Goal: Task Accomplishment & Management: Manage account settings

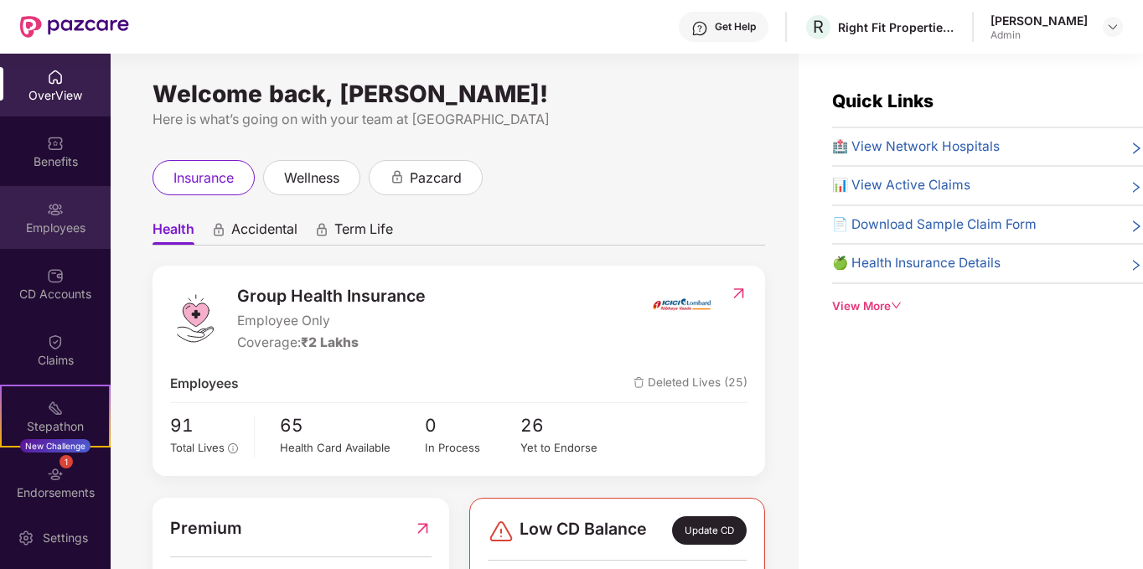
click at [47, 214] on img at bounding box center [55, 209] width 17 height 17
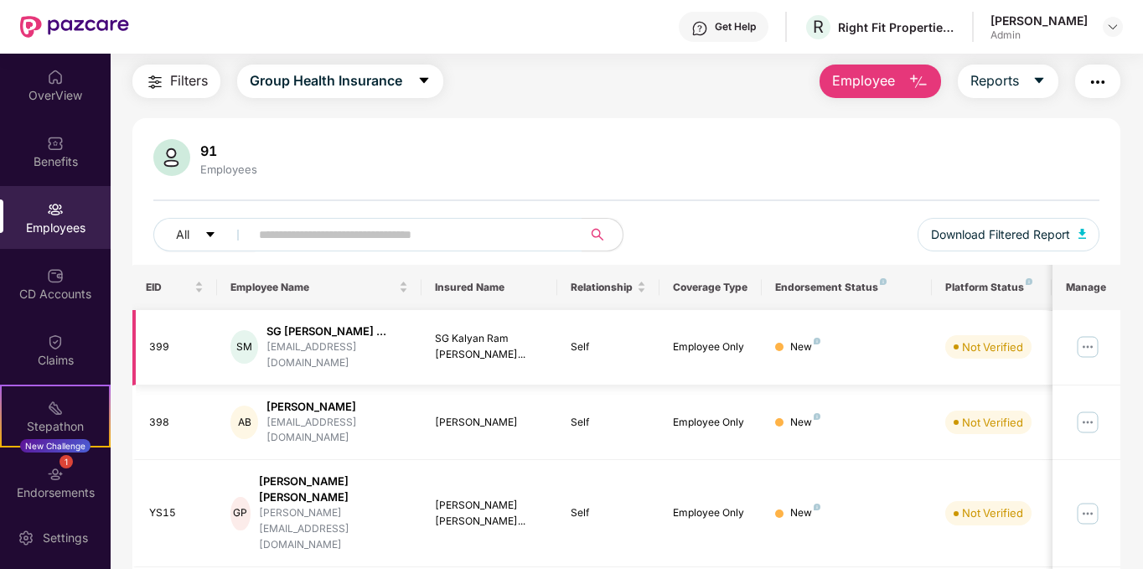
scroll to position [52, 0]
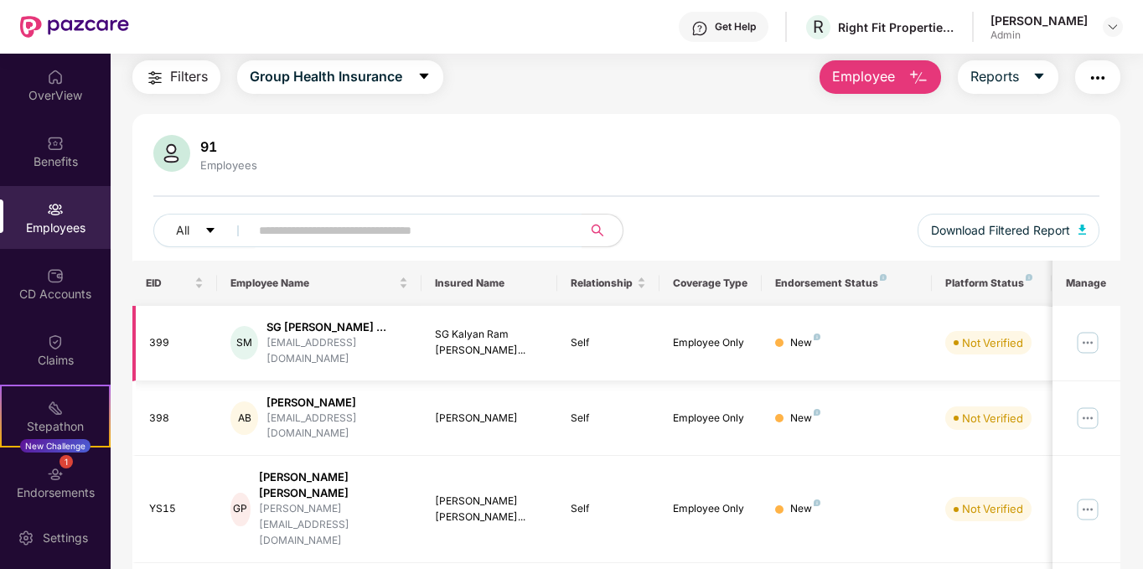
click at [1083, 333] on img at bounding box center [1087, 342] width 27 height 27
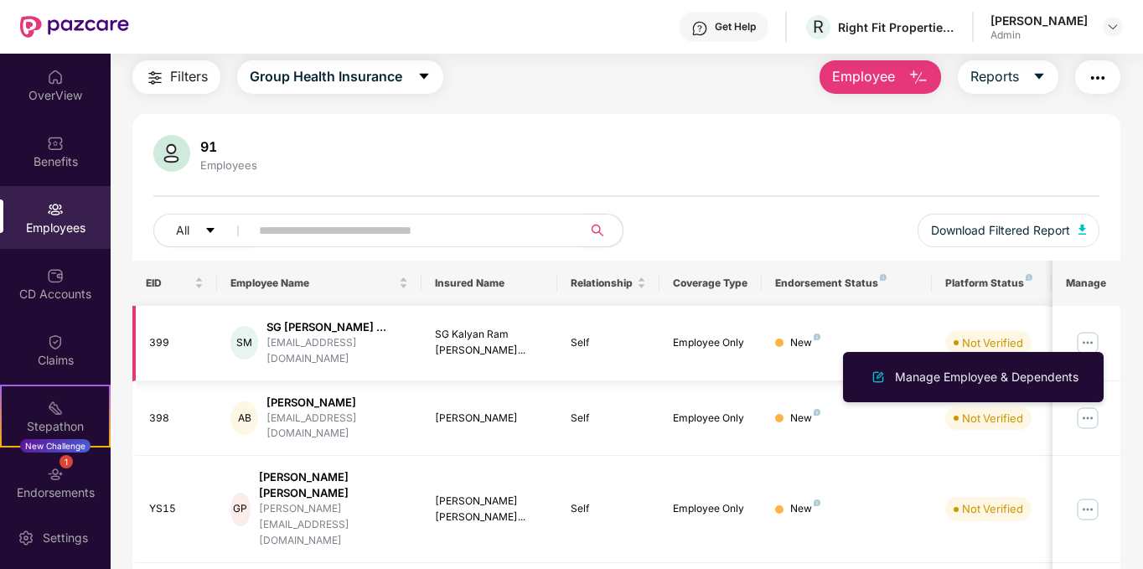
click at [1083, 333] on img at bounding box center [1087, 342] width 27 height 27
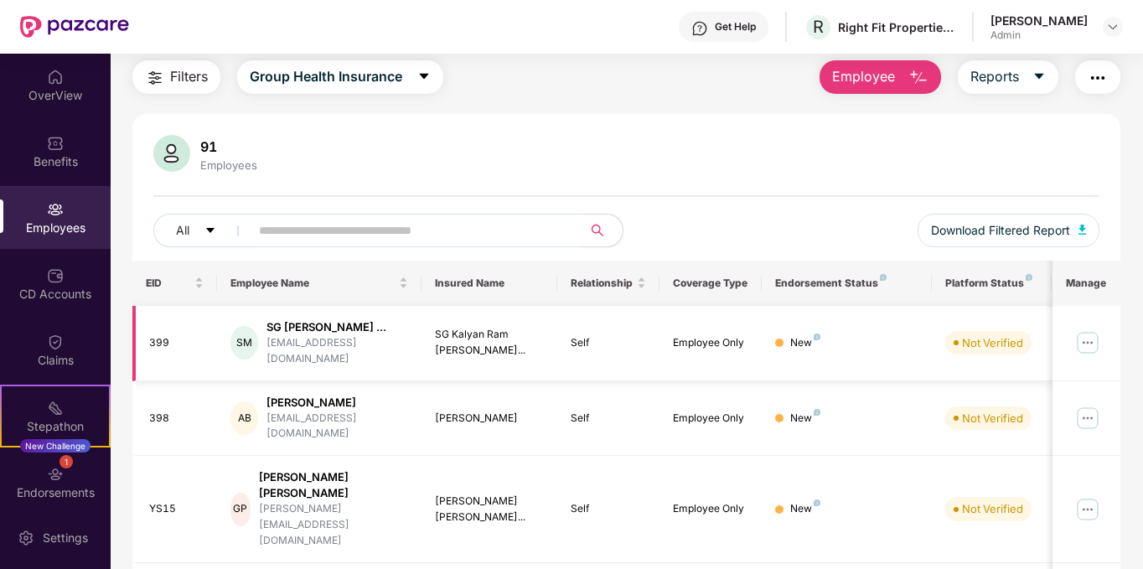
click at [1083, 333] on img at bounding box center [1087, 342] width 27 height 27
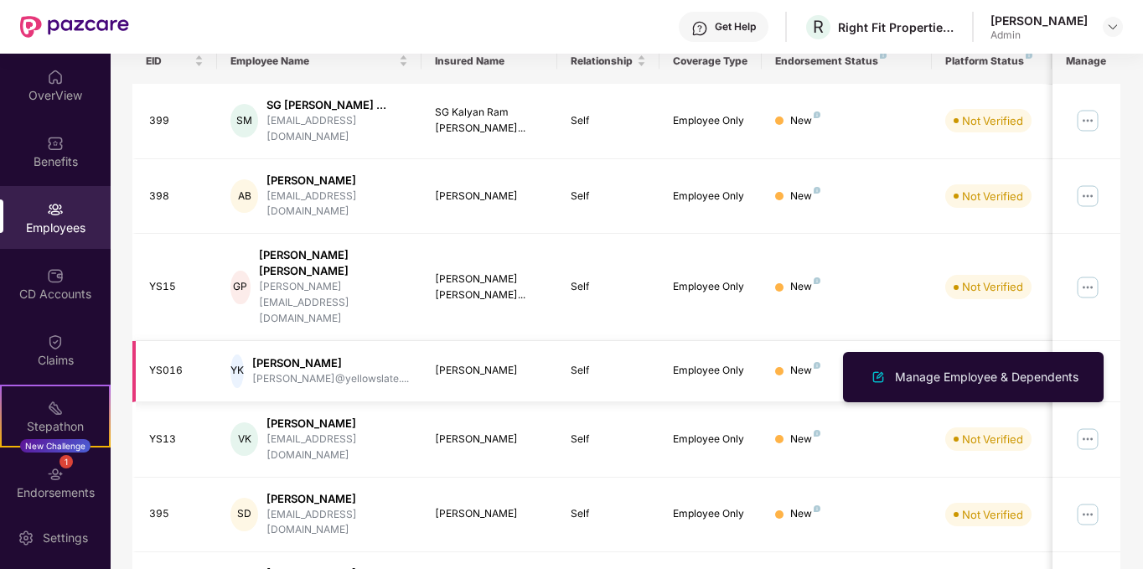
scroll to position [461, 0]
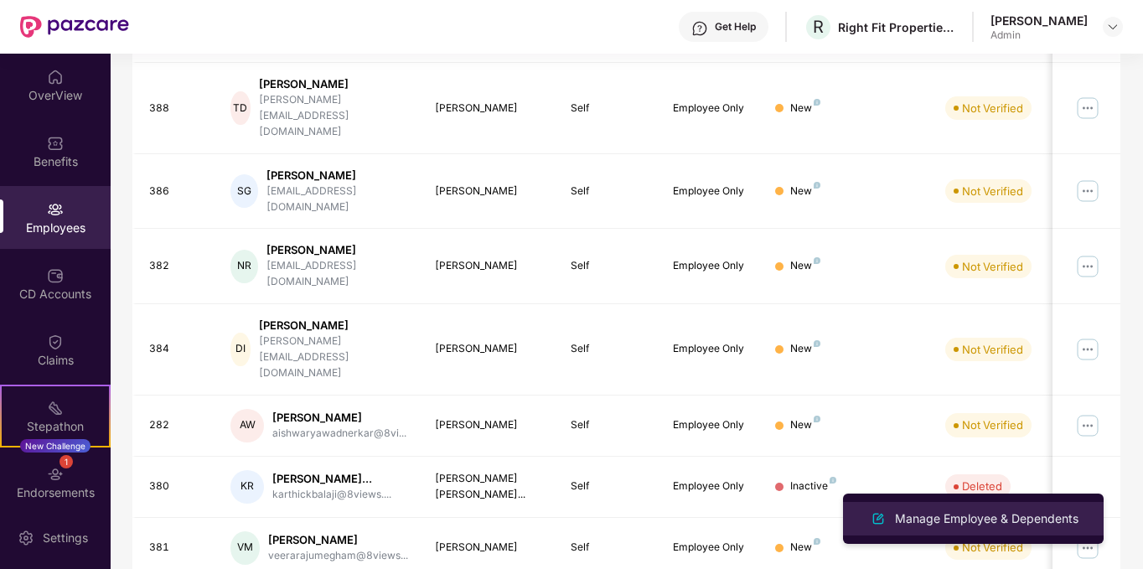
click at [885, 520] on img at bounding box center [878, 519] width 20 height 20
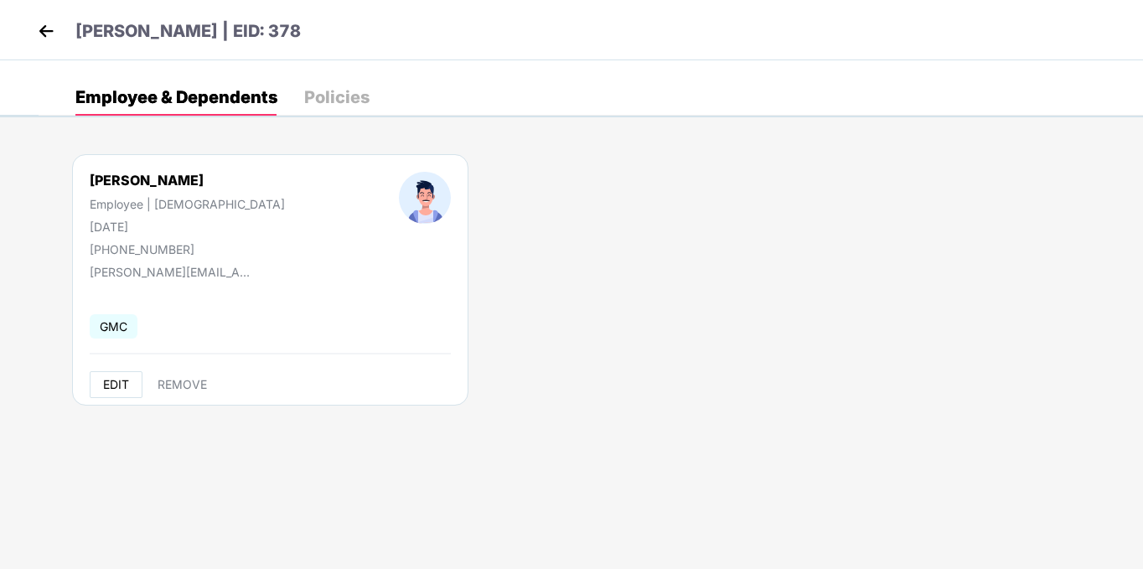
click at [125, 378] on span "EDIT" at bounding box center [116, 384] width 26 height 13
select select "****"
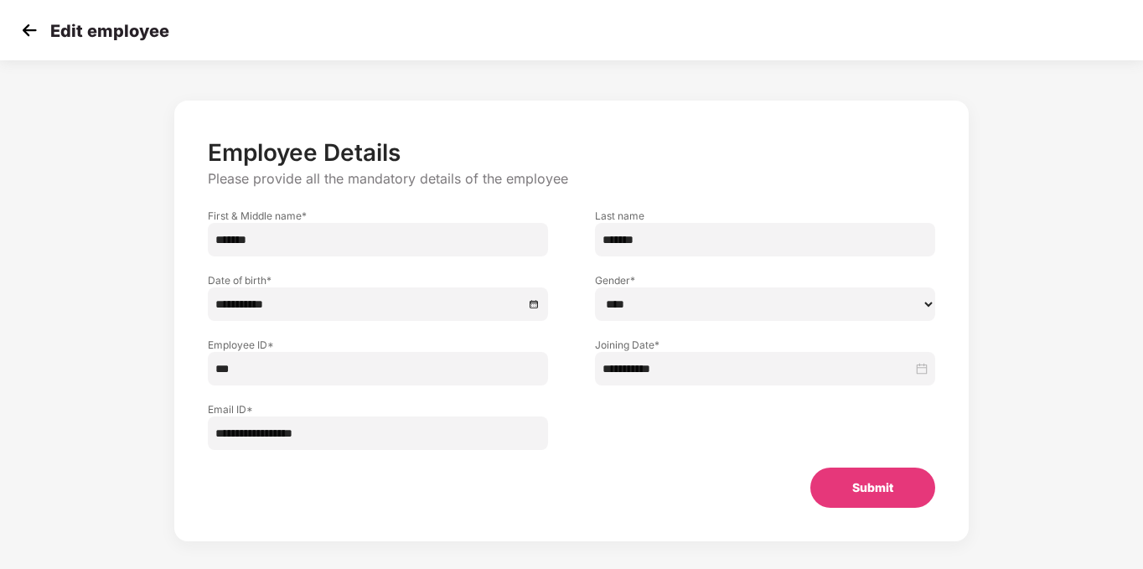
scroll to position [28, 0]
click at [419, 421] on input "**********" at bounding box center [378, 433] width 340 height 34
click at [28, 28] on img at bounding box center [29, 30] width 25 height 25
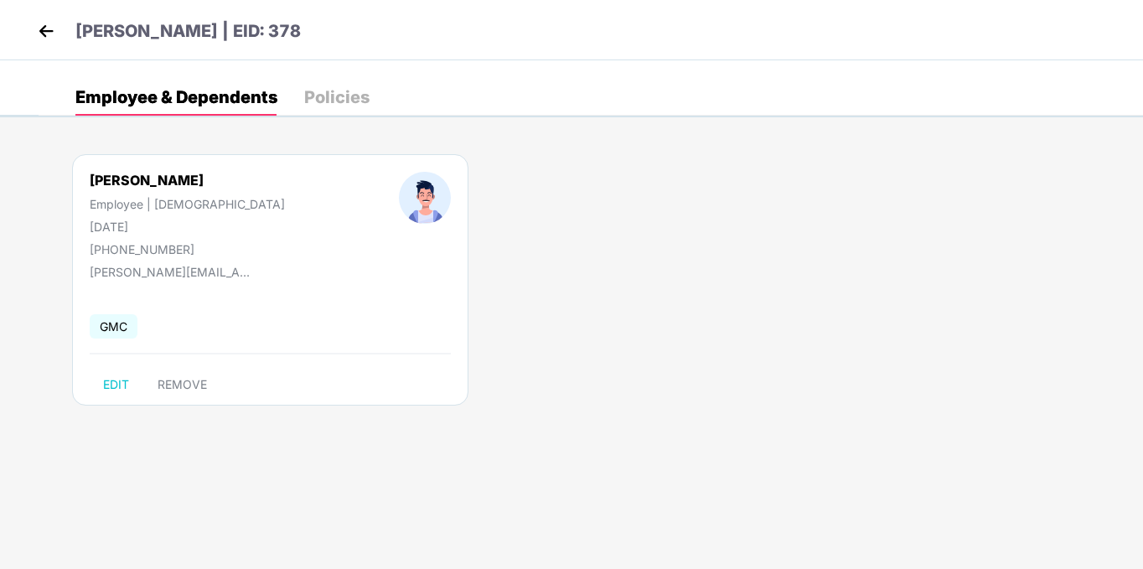
click at [43, 31] on img at bounding box center [46, 30] width 25 height 25
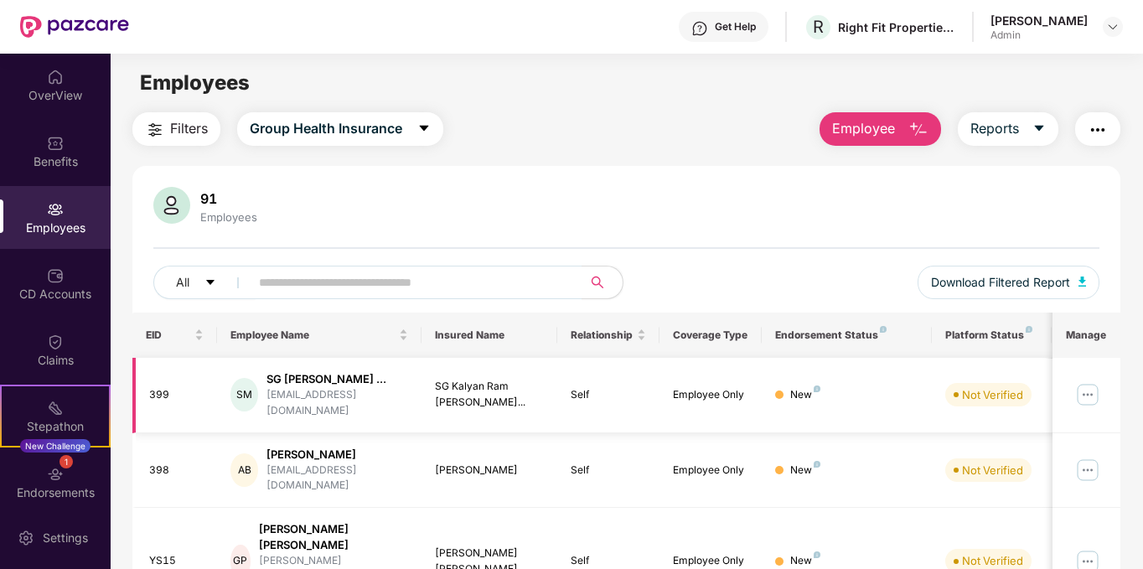
click at [1087, 389] on img at bounding box center [1087, 394] width 27 height 27
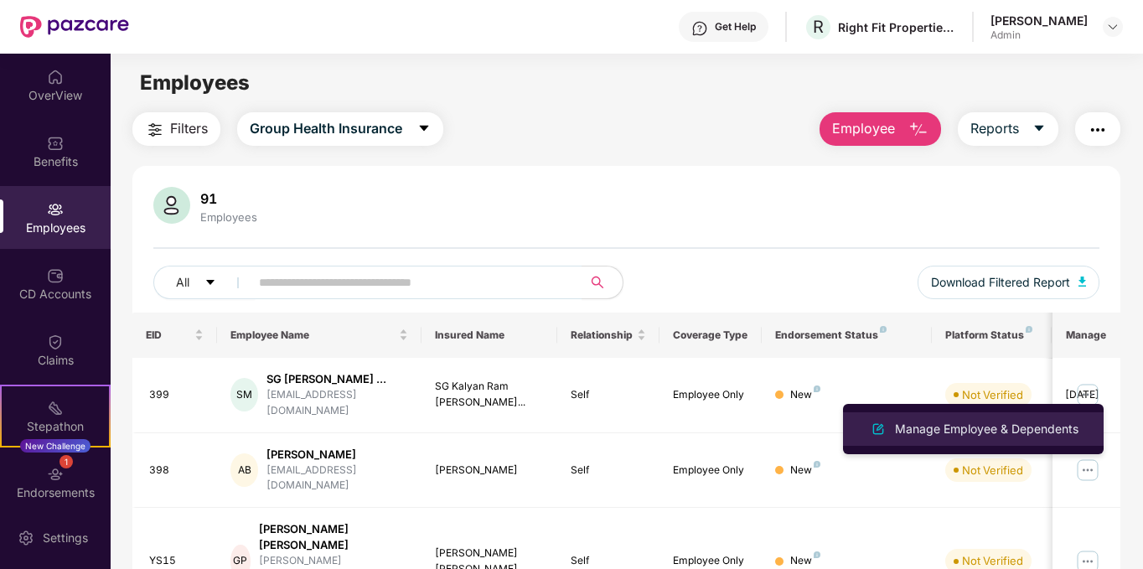
click at [991, 426] on div "Manage Employee & Dependents" at bounding box center [986, 429] width 190 height 18
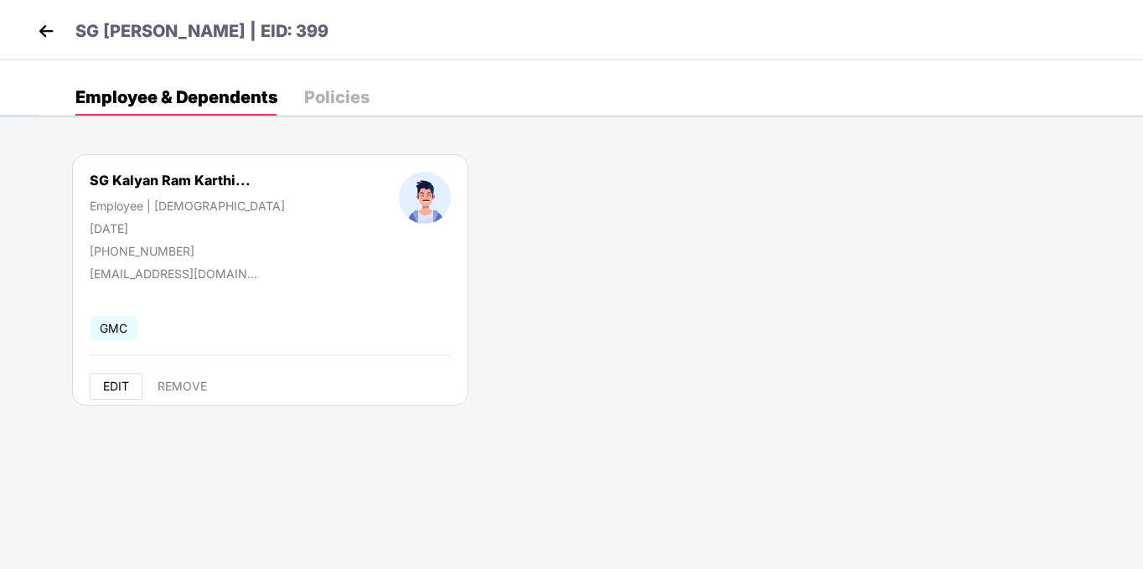
click at [117, 378] on button "EDIT" at bounding box center [116, 386] width 53 height 27
select select "****"
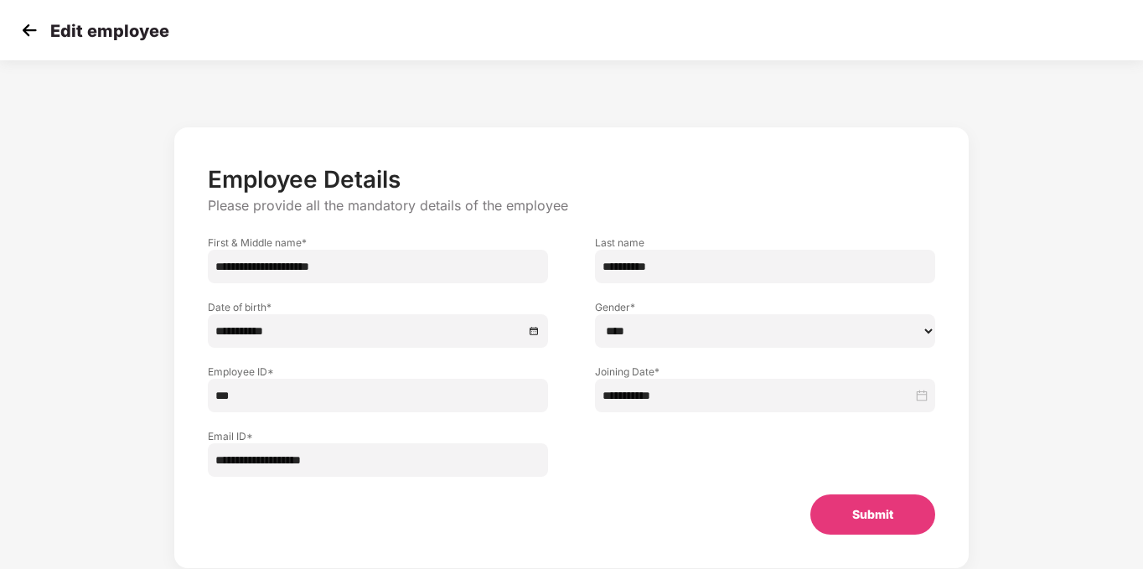
click at [26, 35] on img at bounding box center [29, 30] width 25 height 25
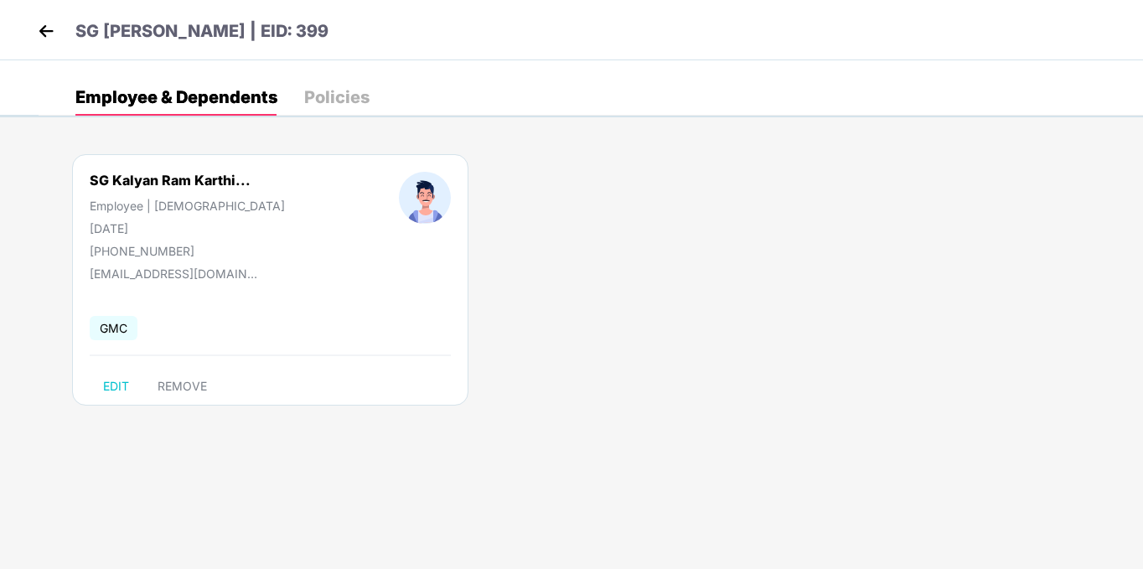
click at [41, 28] on img at bounding box center [46, 30] width 25 height 25
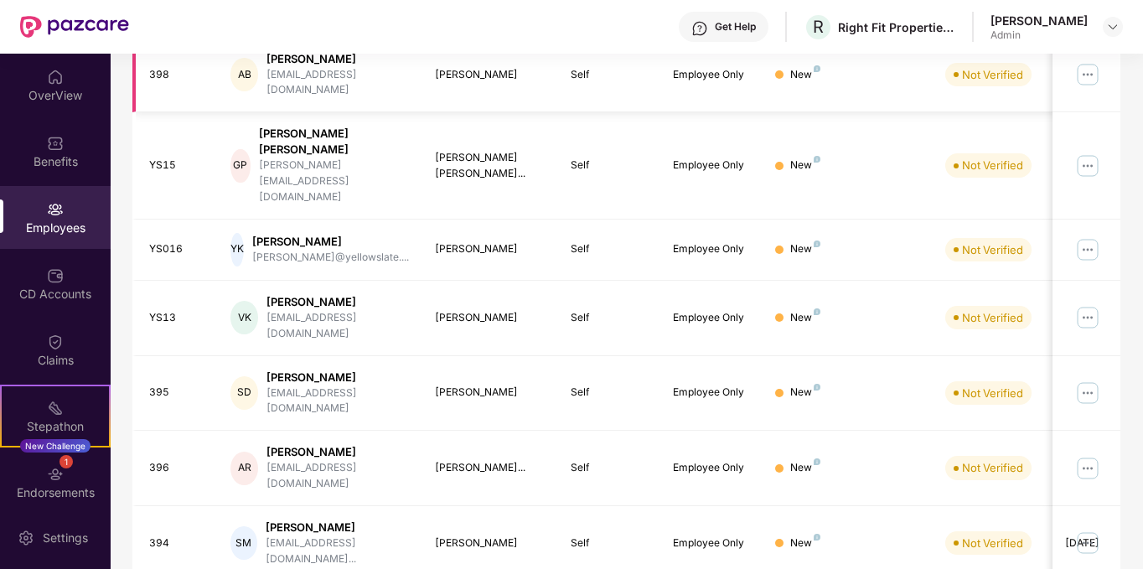
scroll to position [402, 0]
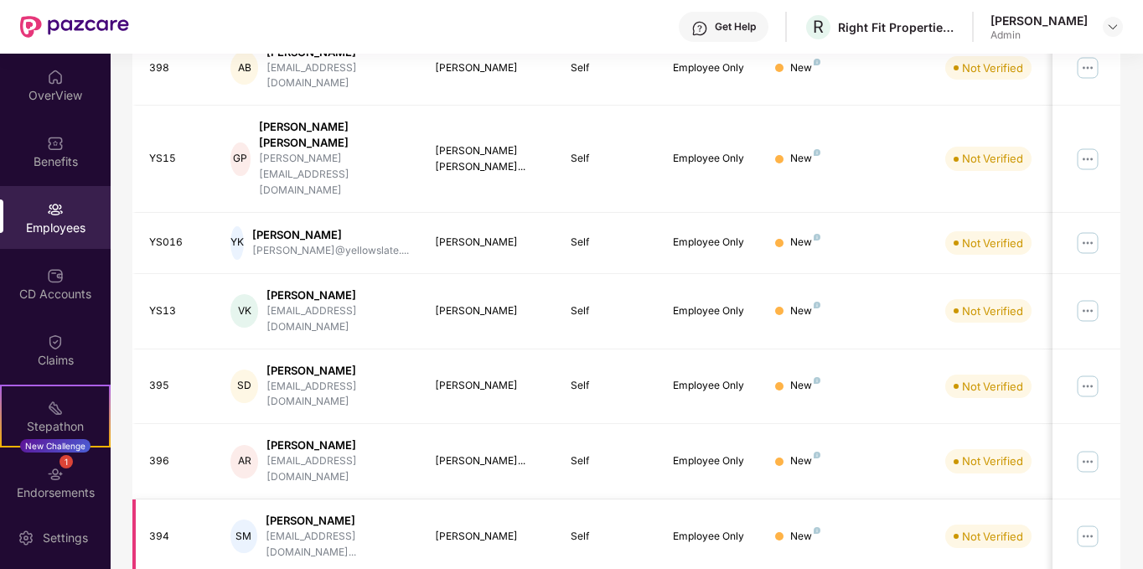
click at [1086, 523] on img at bounding box center [1087, 536] width 27 height 27
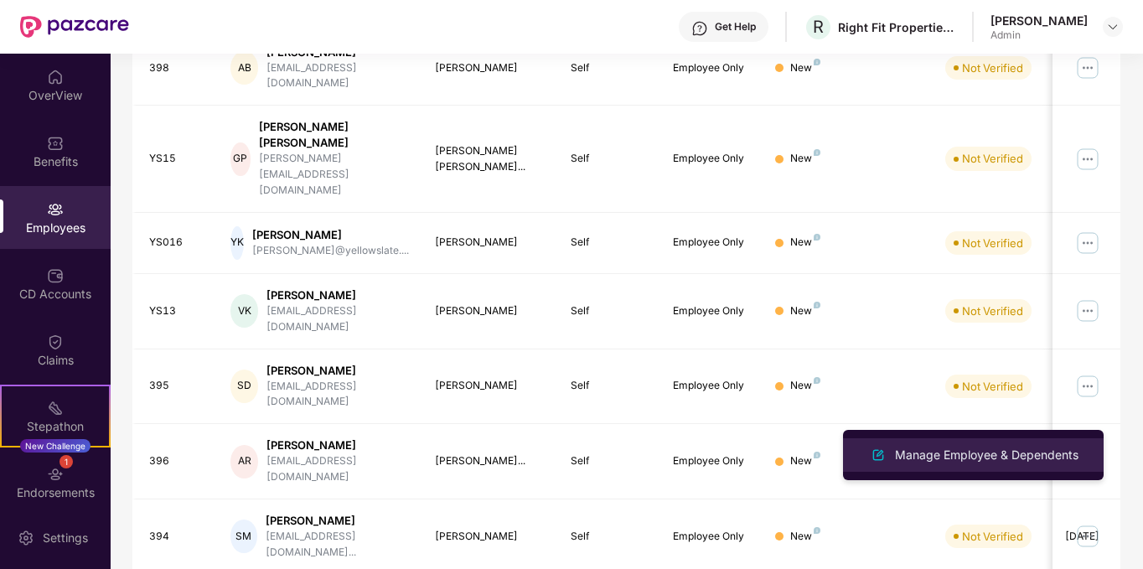
click at [971, 456] on div "Manage Employee & Dependents" at bounding box center [986, 455] width 190 height 18
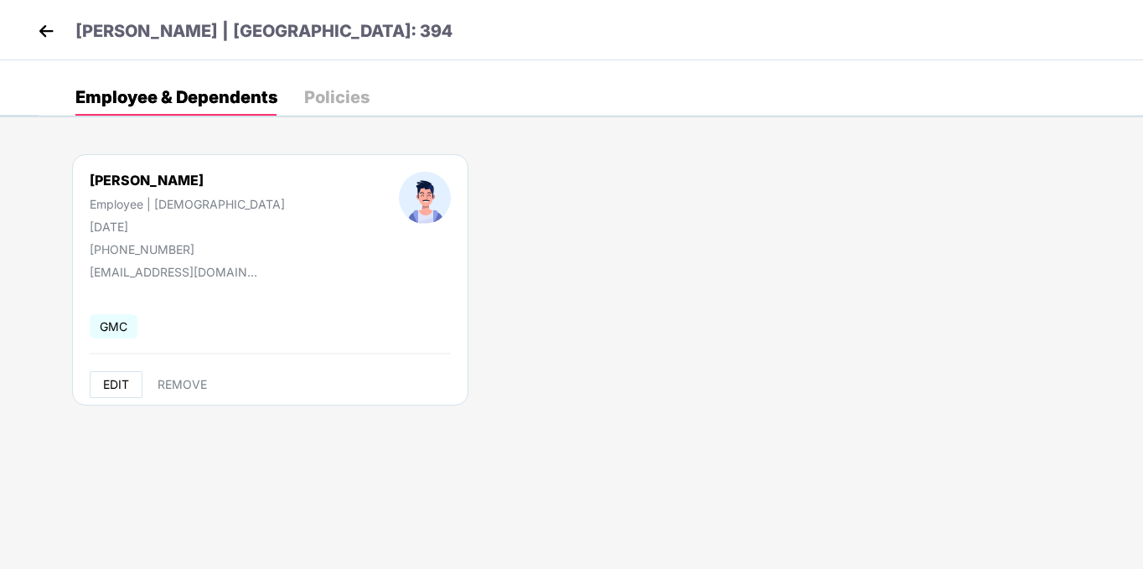
click at [117, 384] on span "EDIT" at bounding box center [116, 384] width 26 height 13
select select "****"
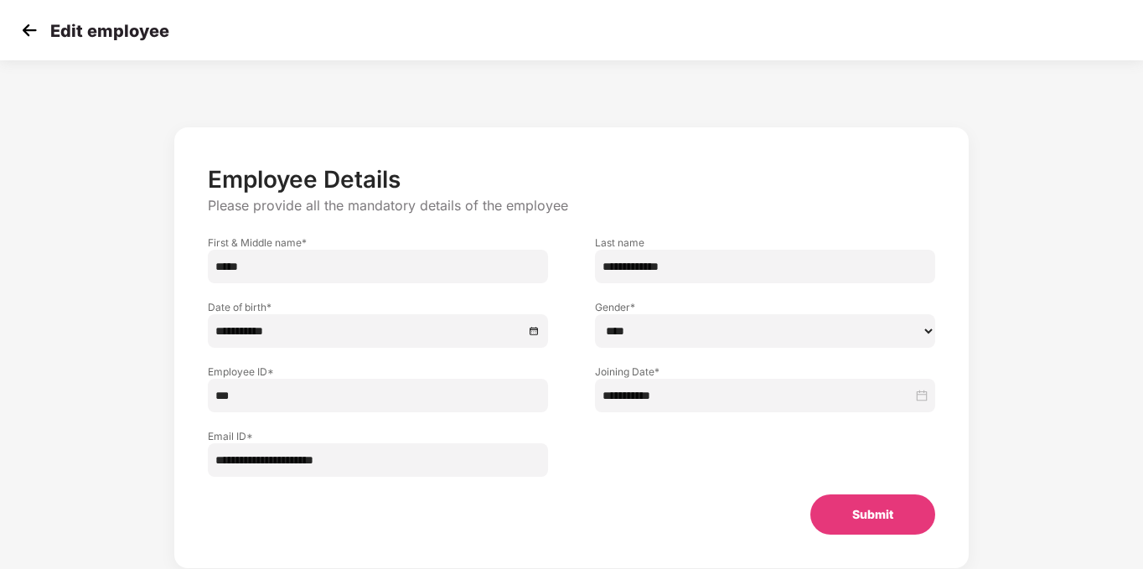
click at [834, 509] on button "Submit" at bounding box center [872, 514] width 125 height 40
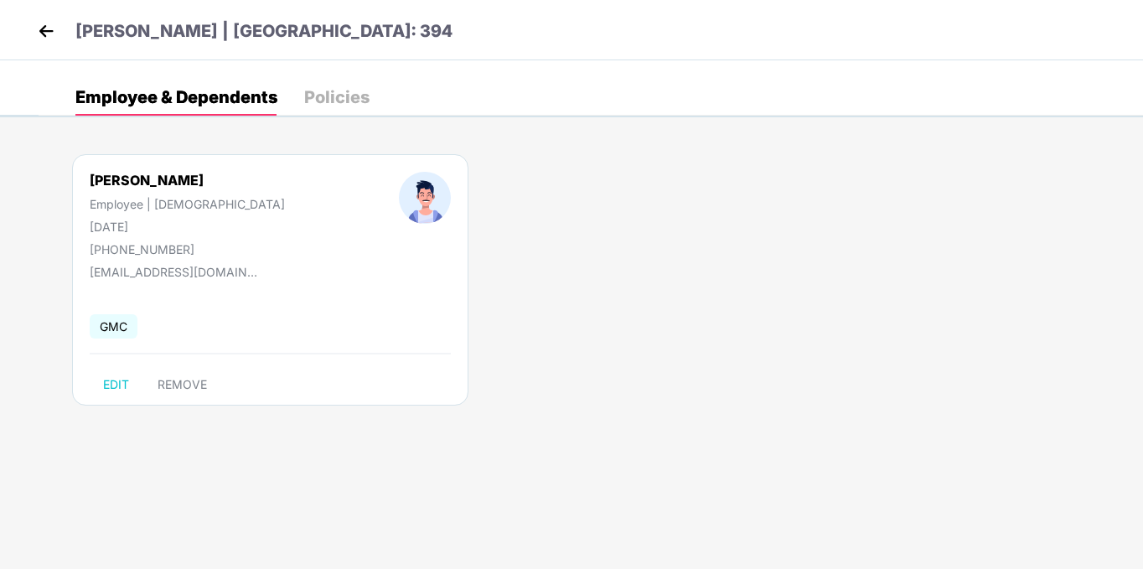
click at [54, 25] on img at bounding box center [46, 30] width 25 height 25
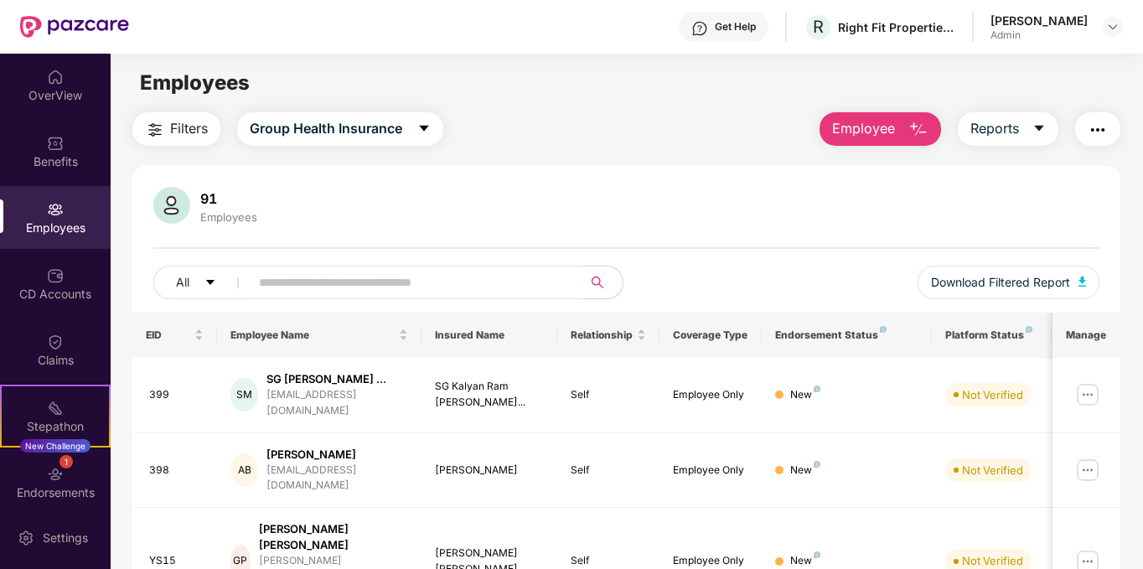
click at [470, 278] on input "text" at bounding box center [409, 282] width 301 height 25
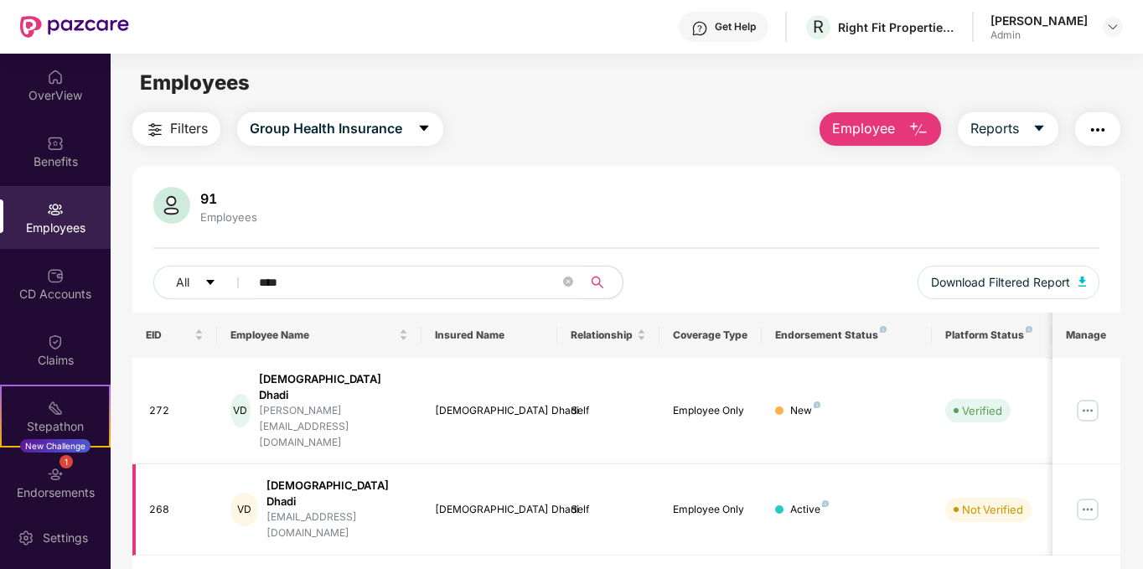
type input "****"
click at [1086, 496] on img at bounding box center [1087, 509] width 27 height 27
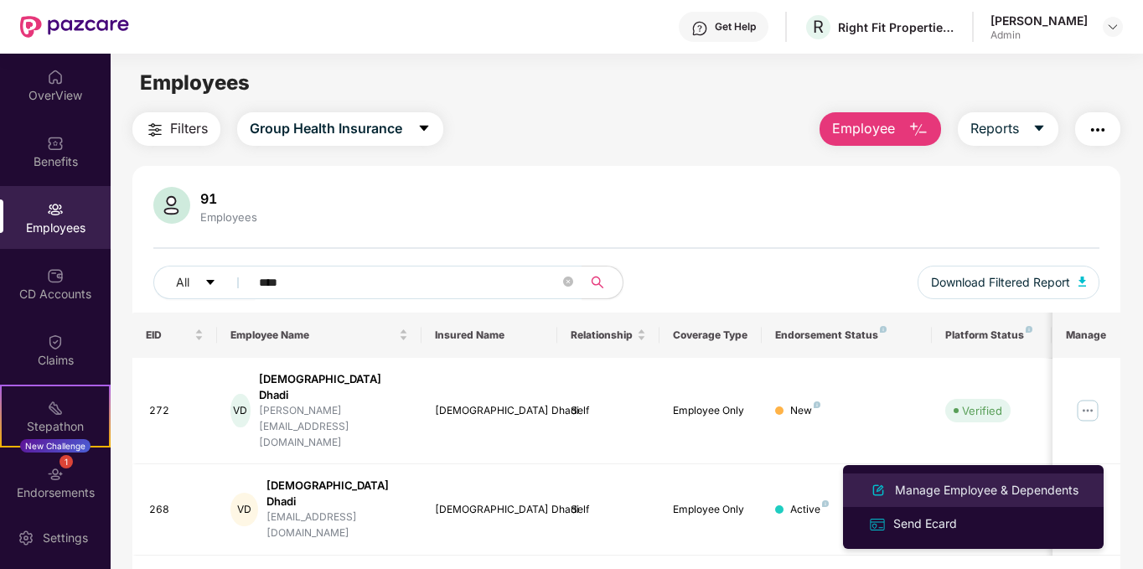
click at [954, 489] on div "Manage Employee & Dependents" at bounding box center [986, 490] width 190 height 18
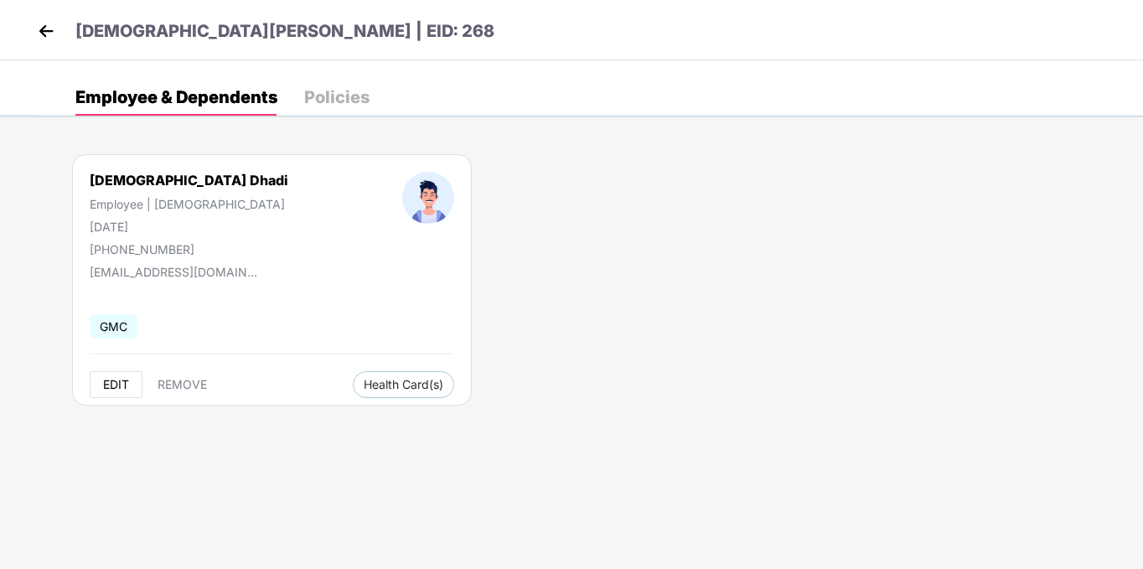
click at [125, 395] on button "EDIT" at bounding box center [116, 384] width 53 height 27
select select "****"
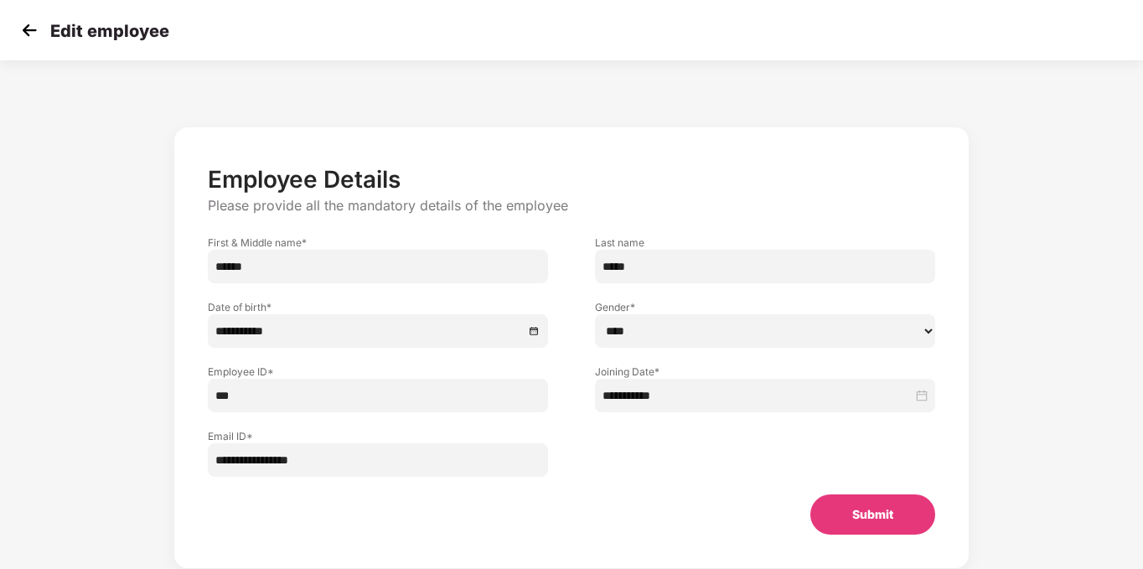
click at [856, 512] on button "Submit" at bounding box center [872, 514] width 125 height 40
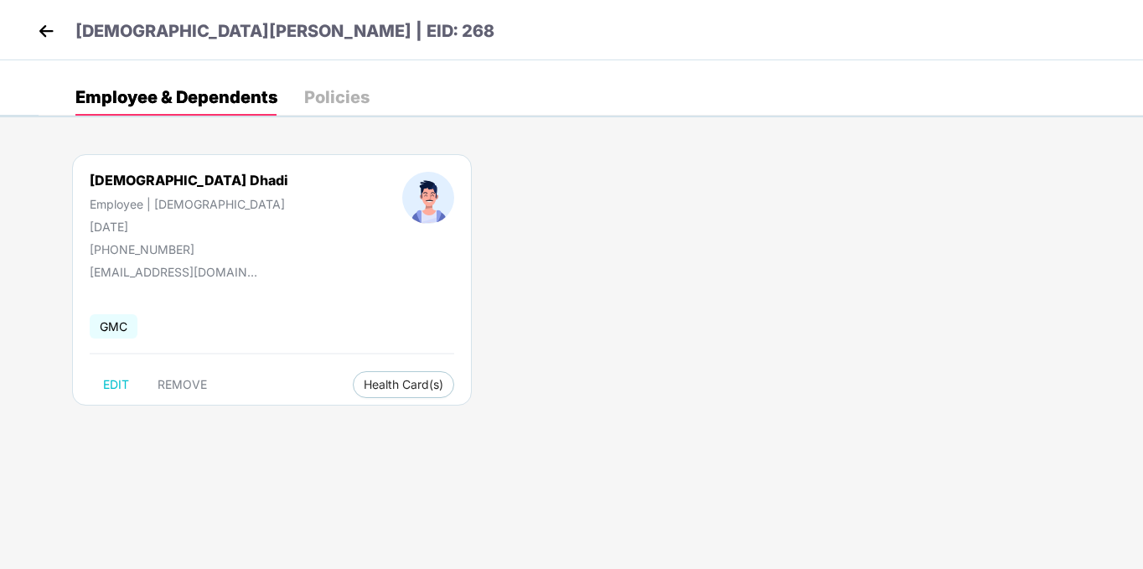
click at [48, 30] on img at bounding box center [46, 30] width 25 height 25
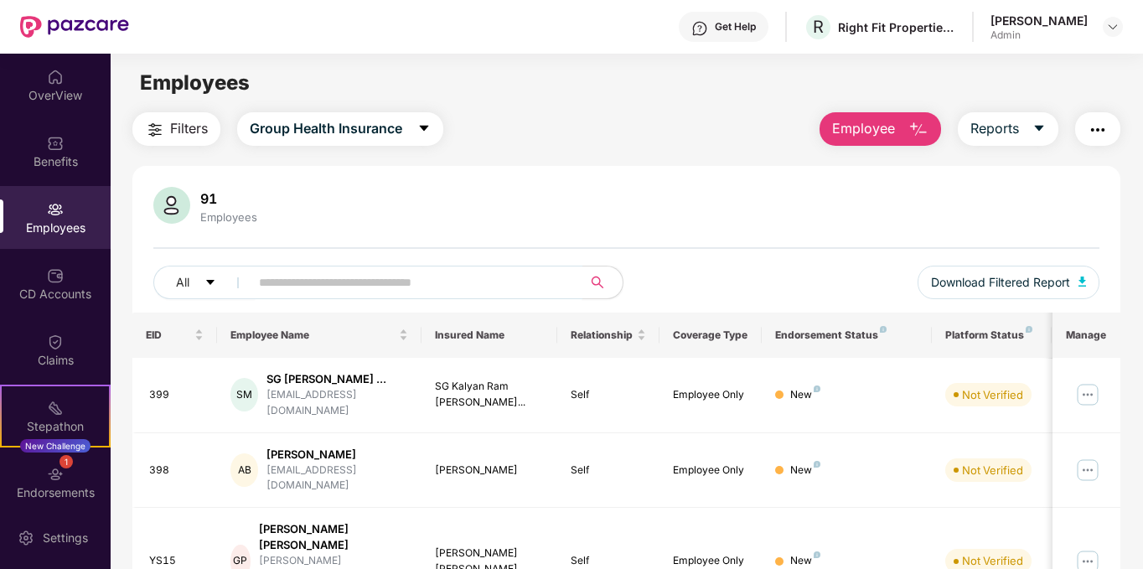
click at [291, 287] on input "text" at bounding box center [409, 282] width 301 height 25
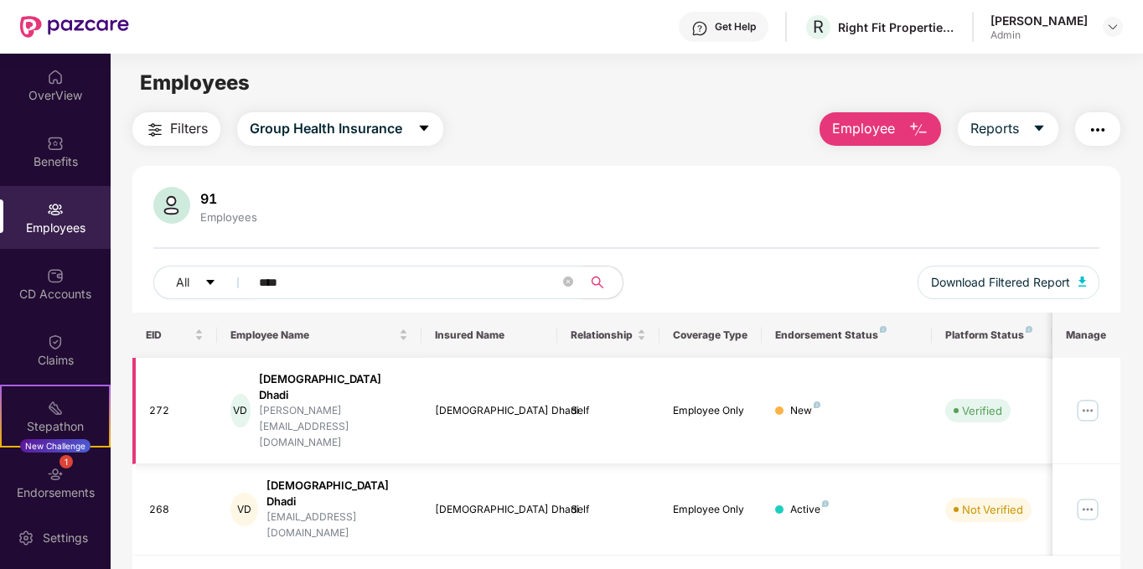
type input "****"
click at [1089, 397] on img at bounding box center [1087, 410] width 27 height 27
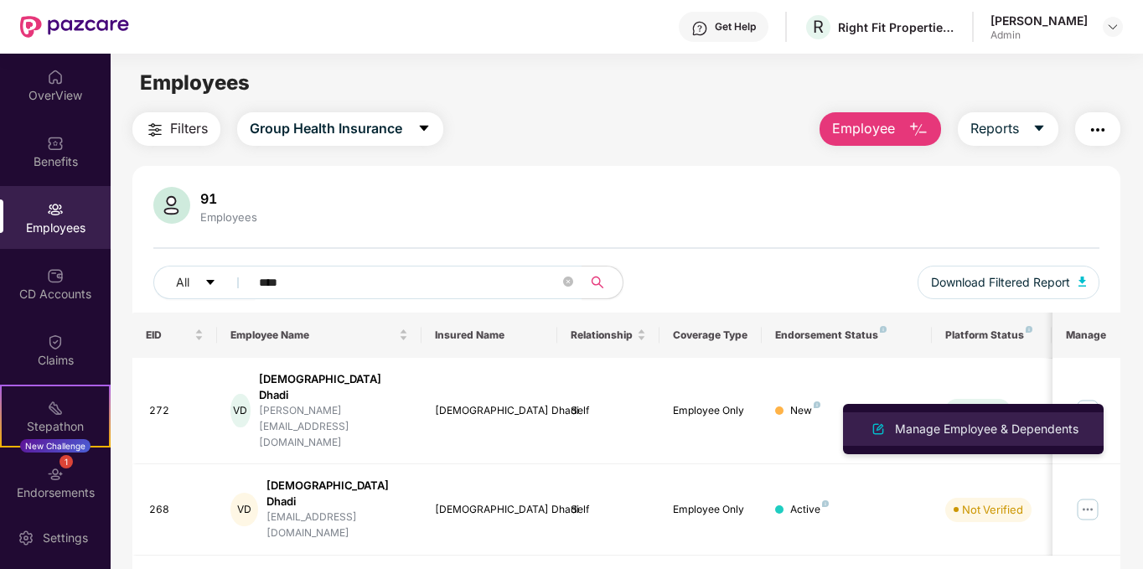
click at [939, 441] on li "Manage Employee & Dependents" at bounding box center [973, 429] width 261 height 34
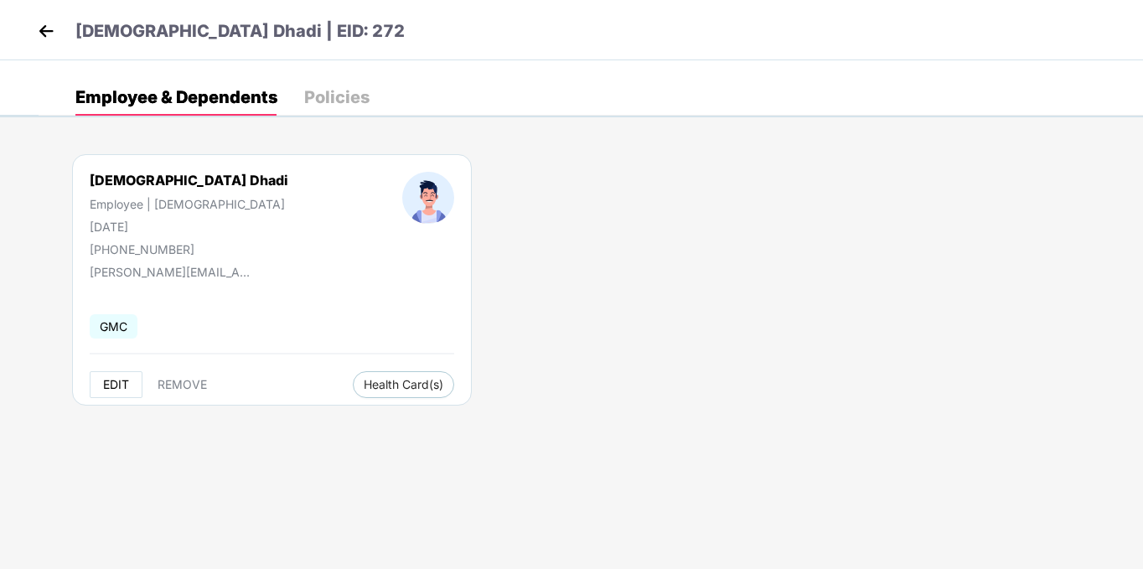
click at [107, 385] on span "EDIT" at bounding box center [116, 384] width 26 height 13
select select "****"
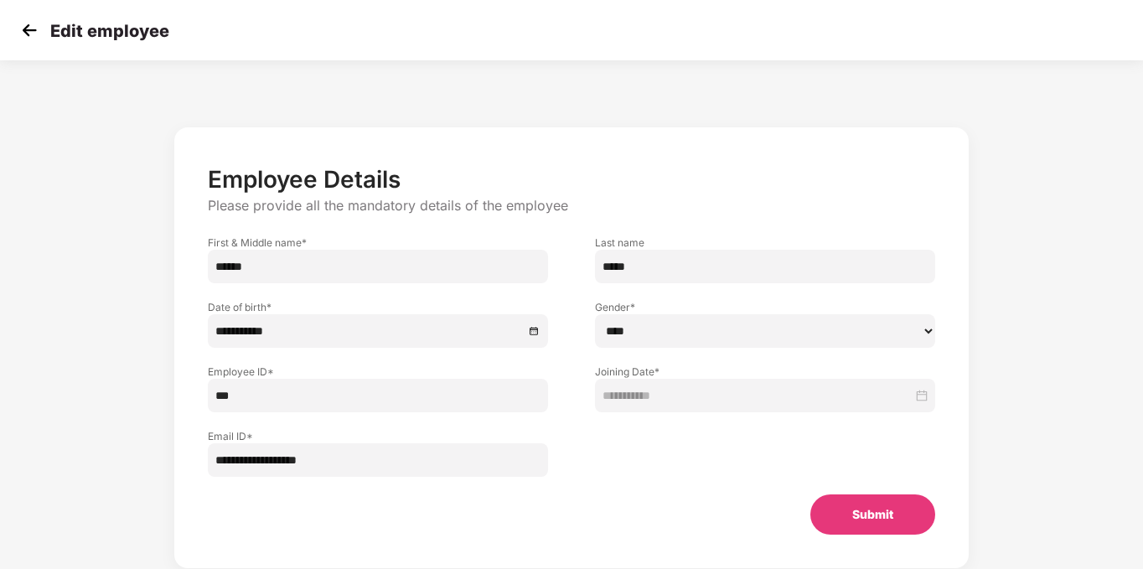
click at [25, 28] on img at bounding box center [29, 30] width 25 height 25
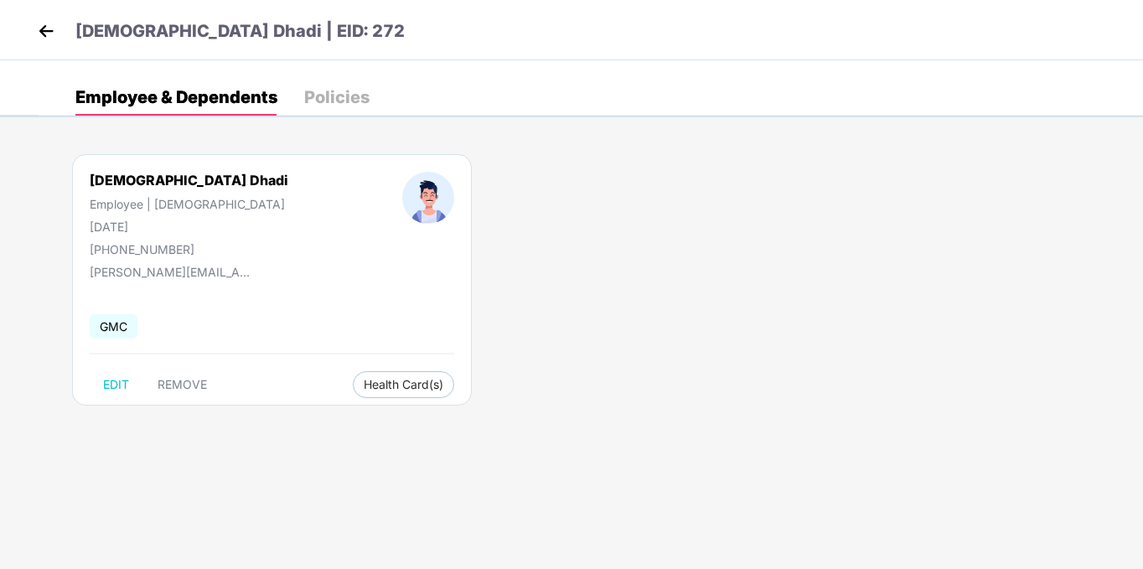
click at [35, 29] on img at bounding box center [46, 30] width 25 height 25
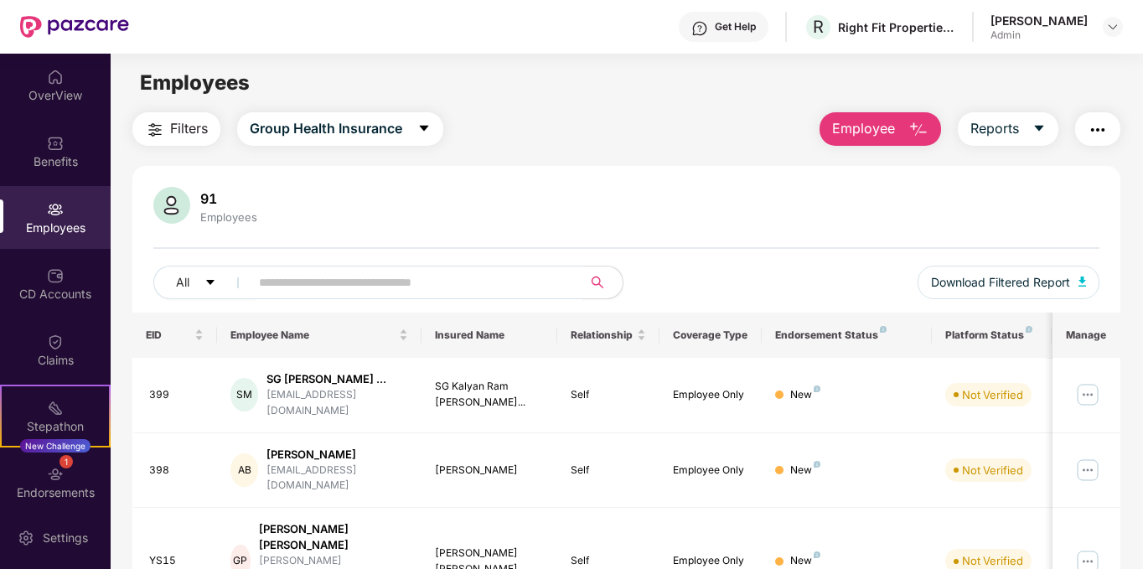
click at [400, 288] on input "text" at bounding box center [409, 282] width 301 height 25
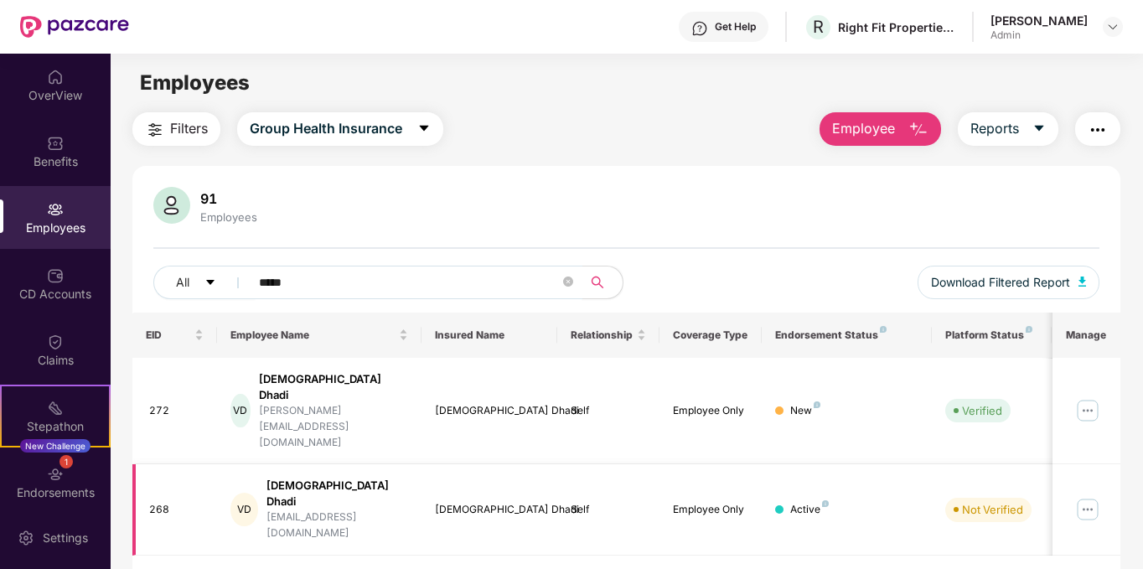
type input "*****"
click at [1092, 496] on img at bounding box center [1087, 509] width 27 height 27
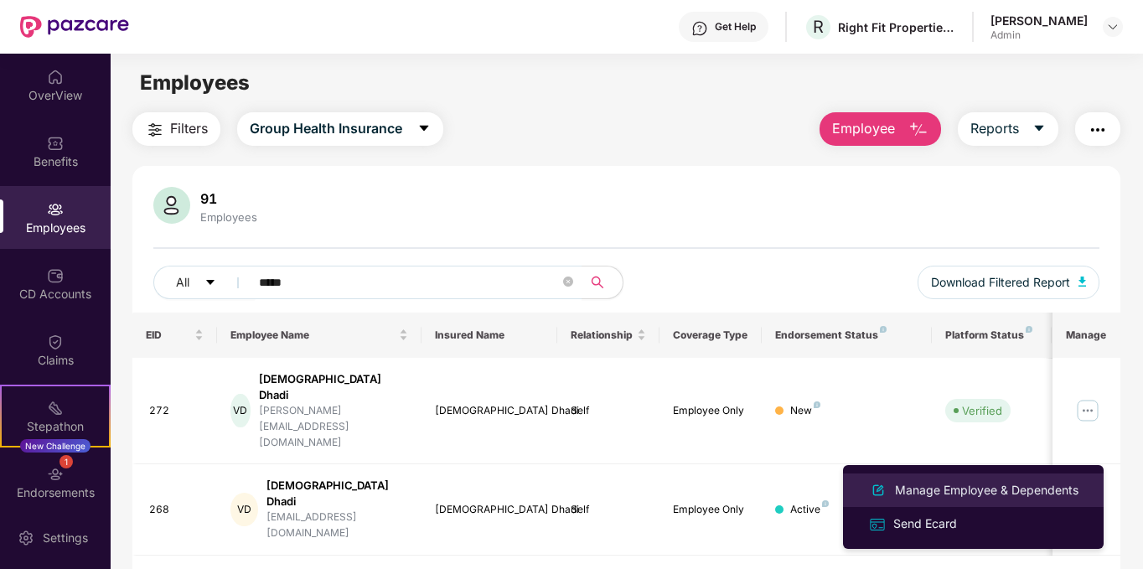
click at [932, 485] on div "Manage Employee & Dependents" at bounding box center [986, 490] width 190 height 18
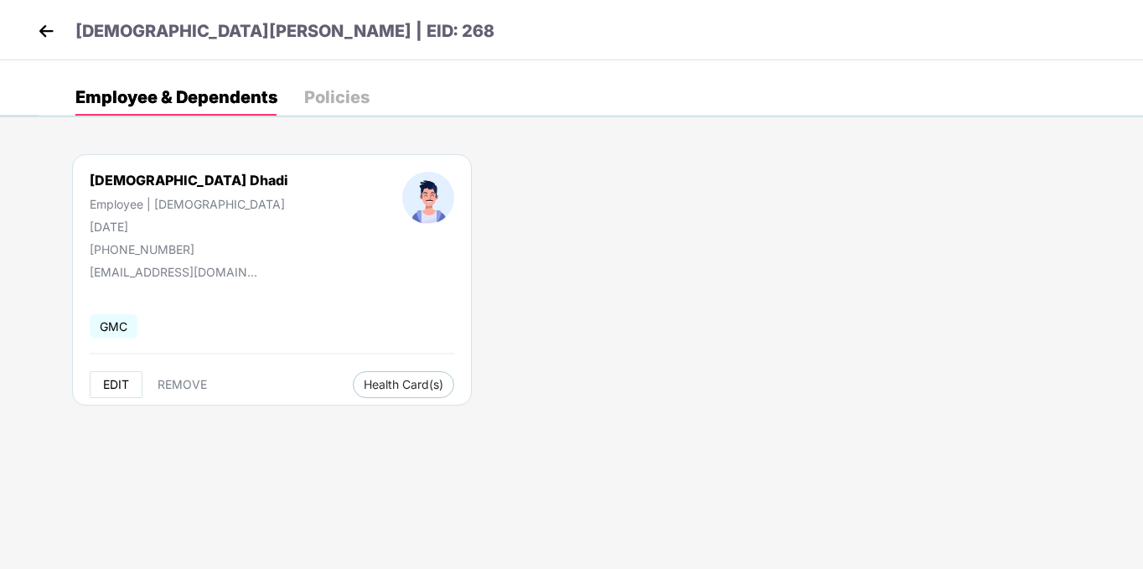
click at [108, 387] on span "EDIT" at bounding box center [116, 384] width 26 height 13
select select "****"
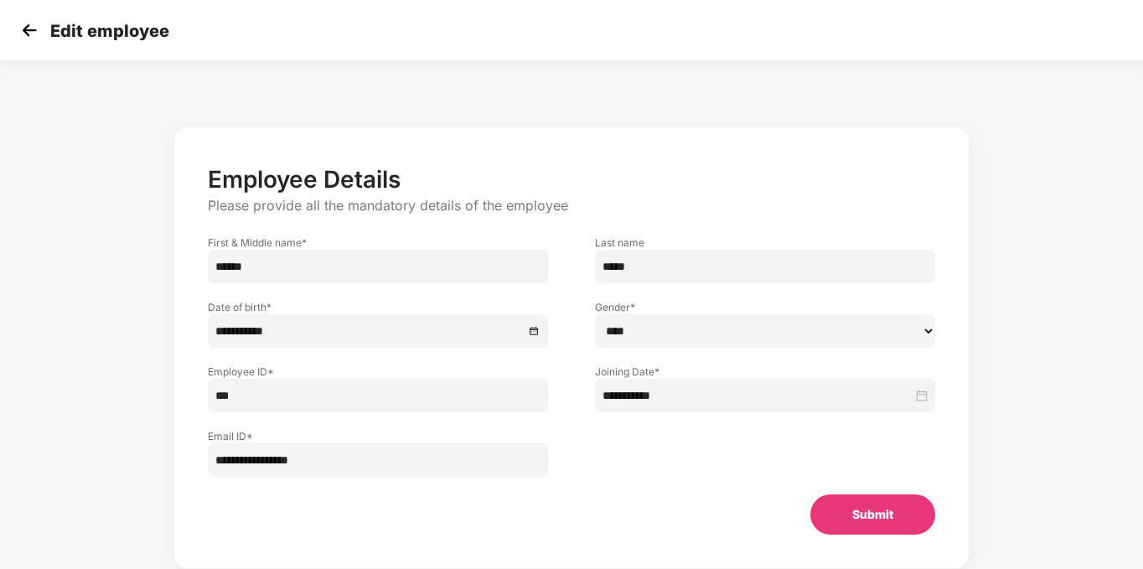
click at [856, 515] on button "Submit" at bounding box center [872, 514] width 125 height 40
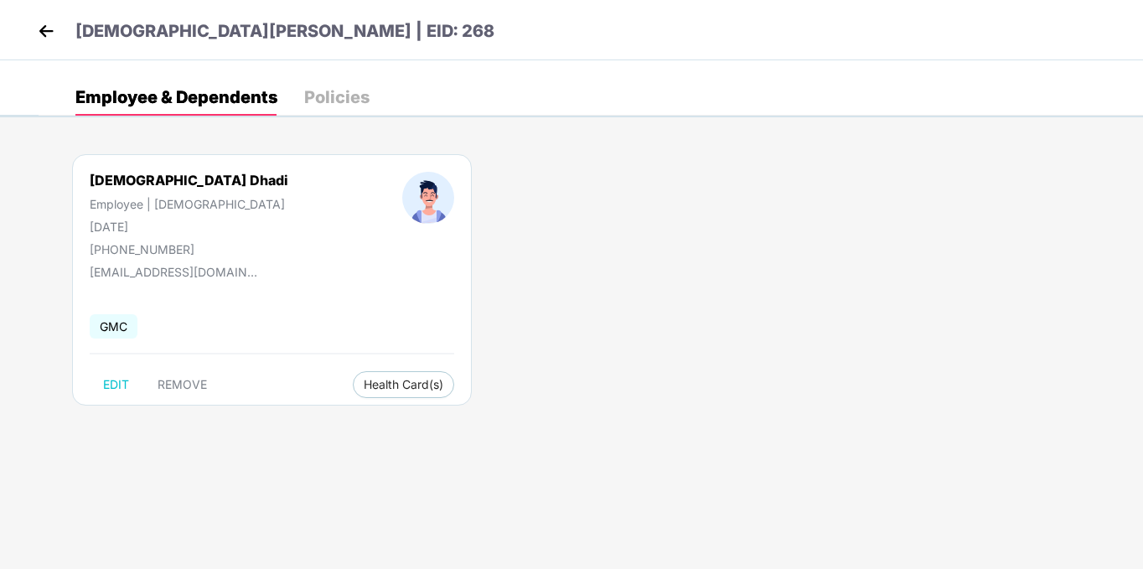
click at [44, 34] on img at bounding box center [46, 30] width 25 height 25
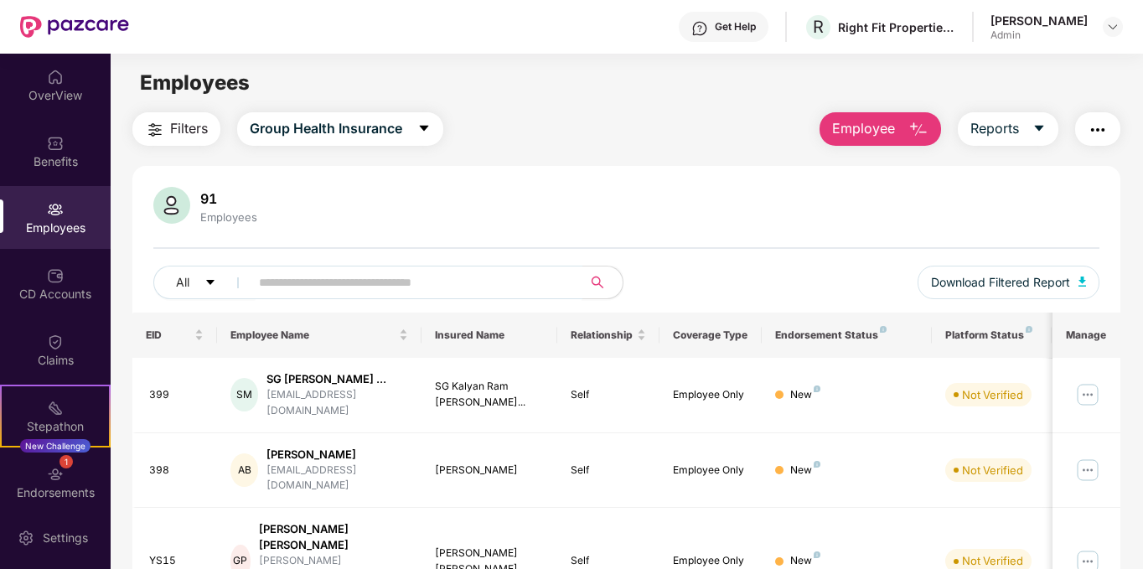
click at [385, 280] on input "text" at bounding box center [409, 282] width 301 height 25
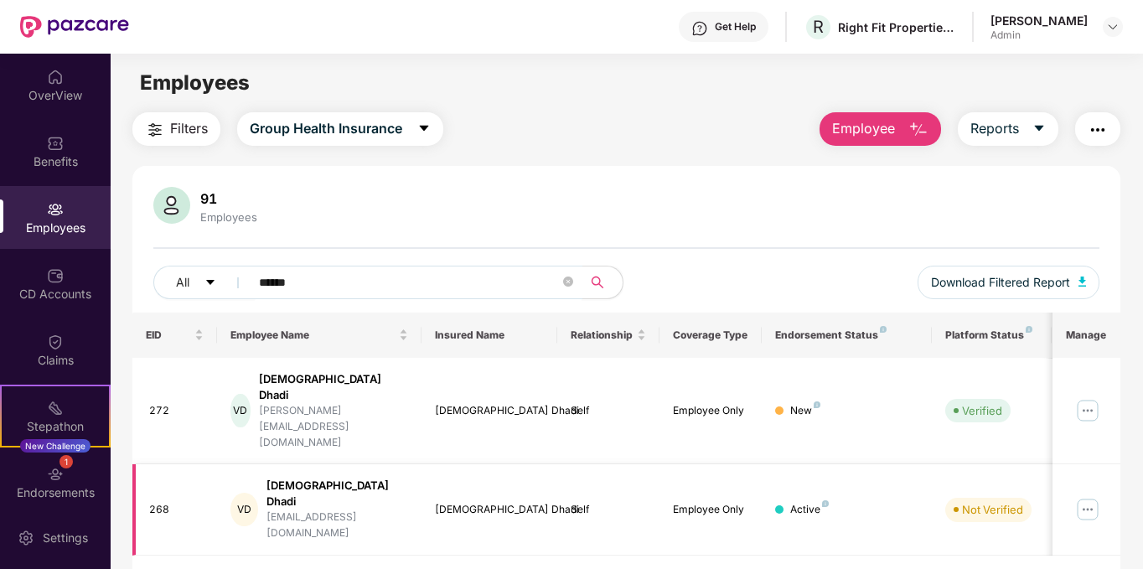
type input "******"
click at [1092, 496] on img at bounding box center [1087, 509] width 27 height 27
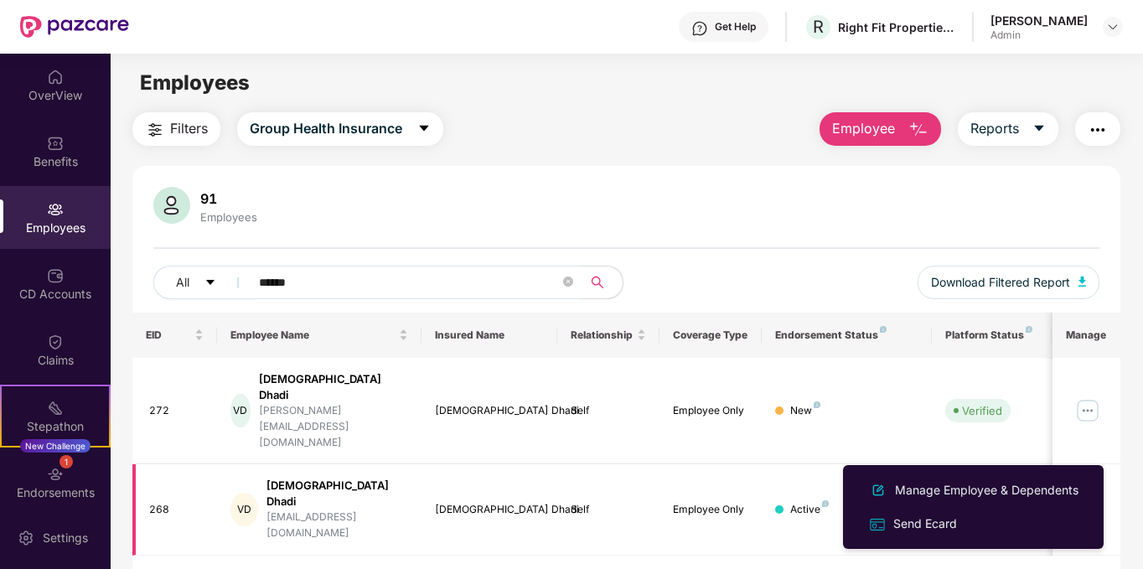
click at [1091, 496] on img at bounding box center [1087, 509] width 27 height 27
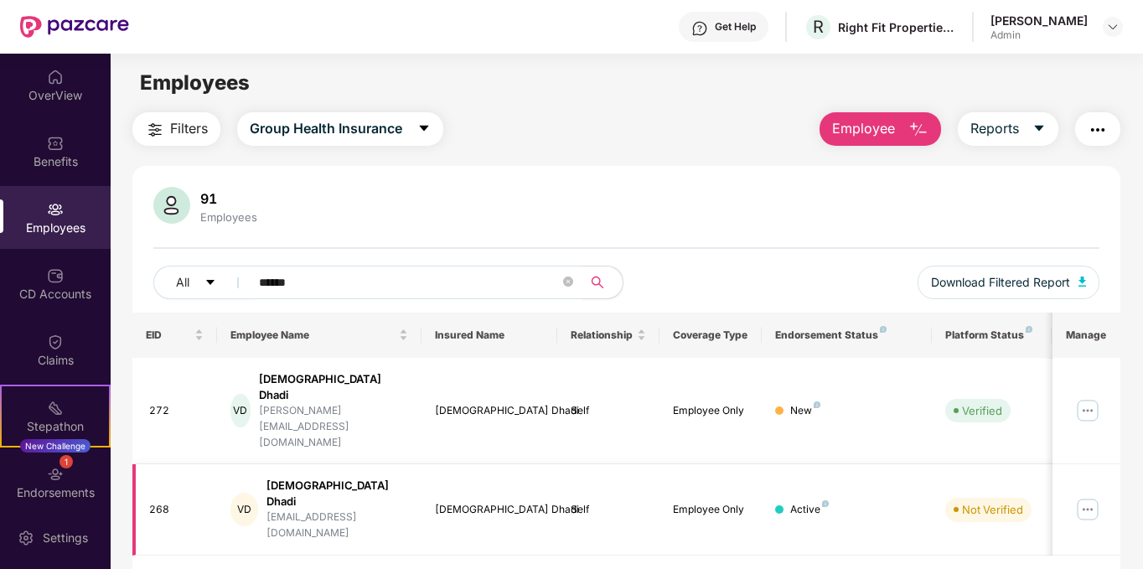
click at [1091, 496] on img at bounding box center [1087, 509] width 27 height 27
click at [1093, 397] on img at bounding box center [1087, 410] width 27 height 27
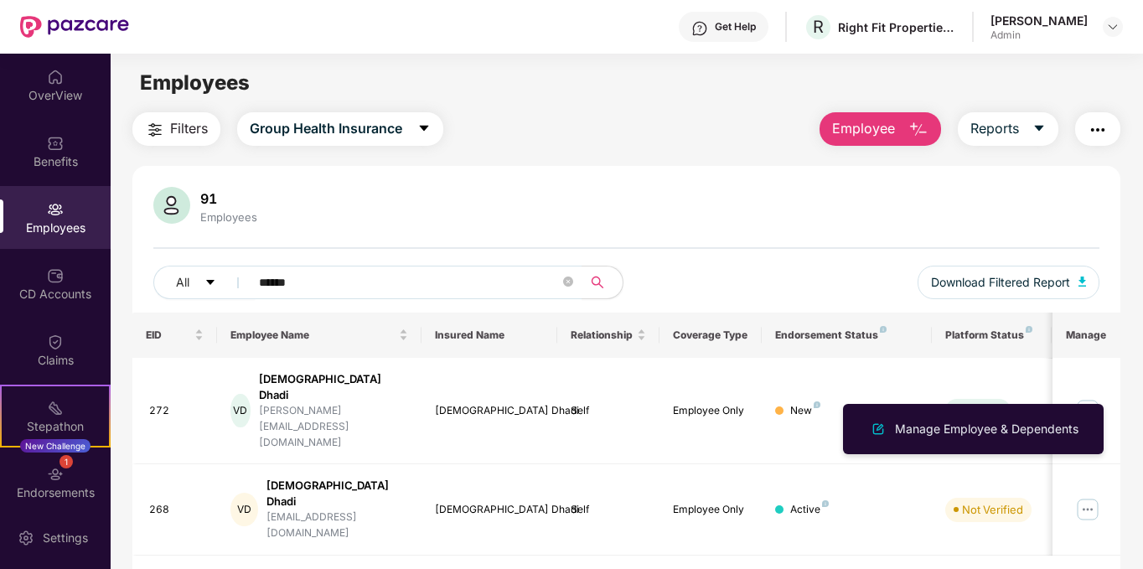
click at [1092, 454] on div "Manage Employee & Dependents" at bounding box center [973, 429] width 261 height 50
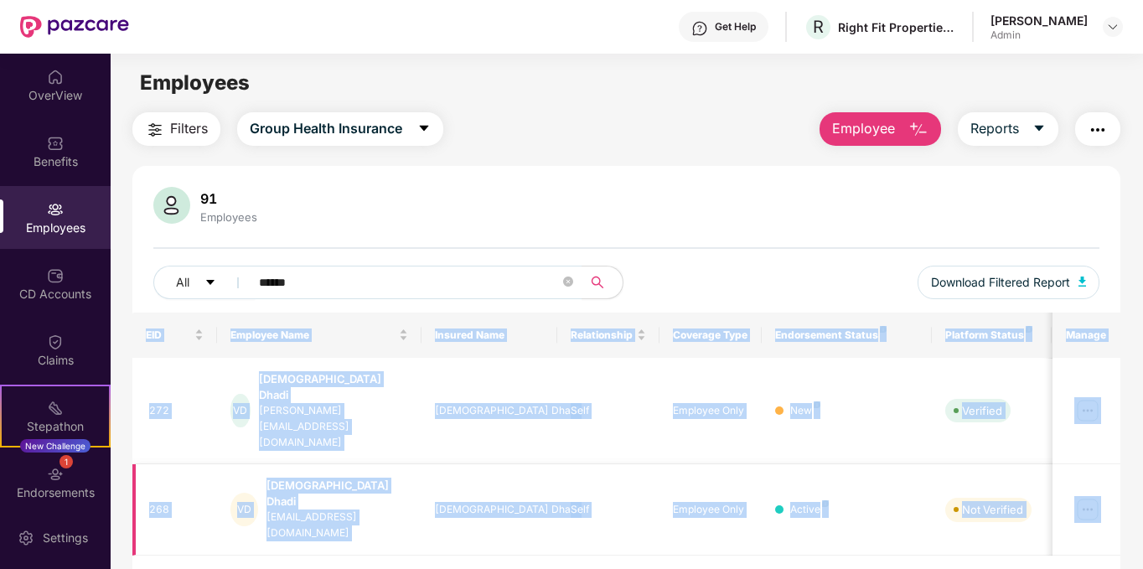
drag, startPoint x: 767, startPoint y: 526, endPoint x: 1091, endPoint y: 455, distance: 331.9
click at [1091, 455] on div "EID Employee Name Insured Name Relationship Coverage Type Endorsement Status Pl…" at bounding box center [626, 463] width 989 height 303
click at [1091, 496] on img at bounding box center [1087, 509] width 27 height 27
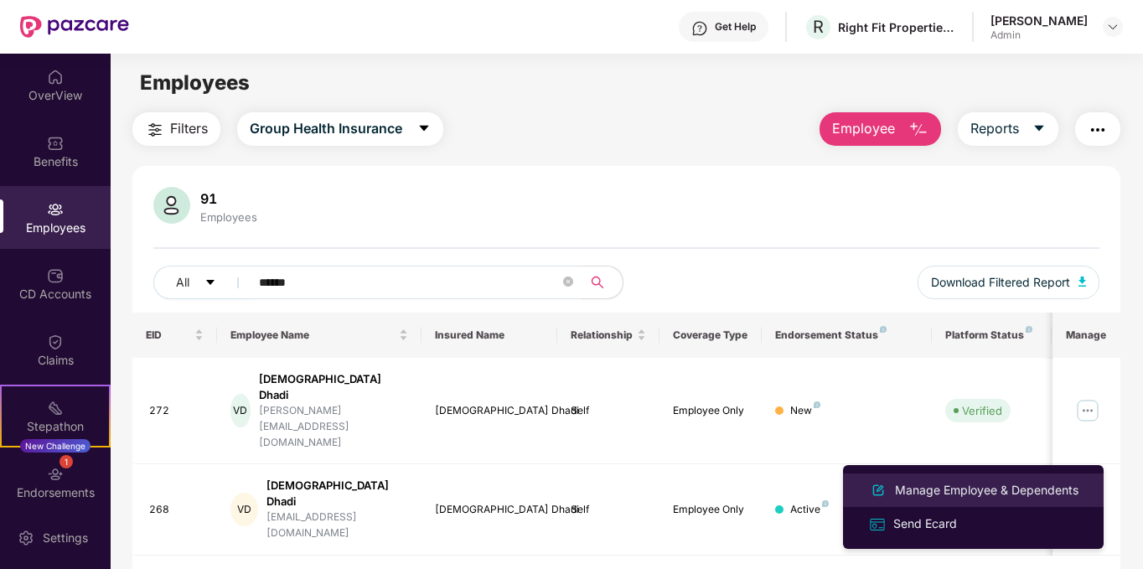
click at [1015, 488] on div "Manage Employee & Dependents" at bounding box center [986, 490] width 190 height 18
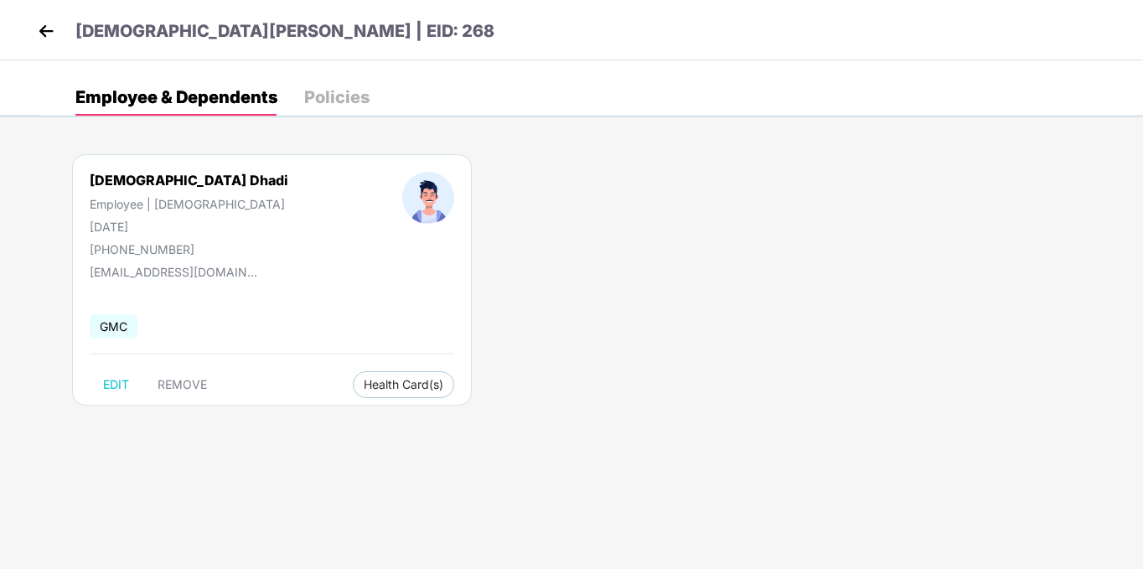
drag, startPoint x: 32, startPoint y: 28, endPoint x: 51, endPoint y: 34, distance: 19.9
click at [51, 34] on div "[DEMOGRAPHIC_DATA][PERSON_NAME] | EID: 268" at bounding box center [571, 30] width 1143 height 60
click at [51, 34] on img at bounding box center [46, 30] width 25 height 25
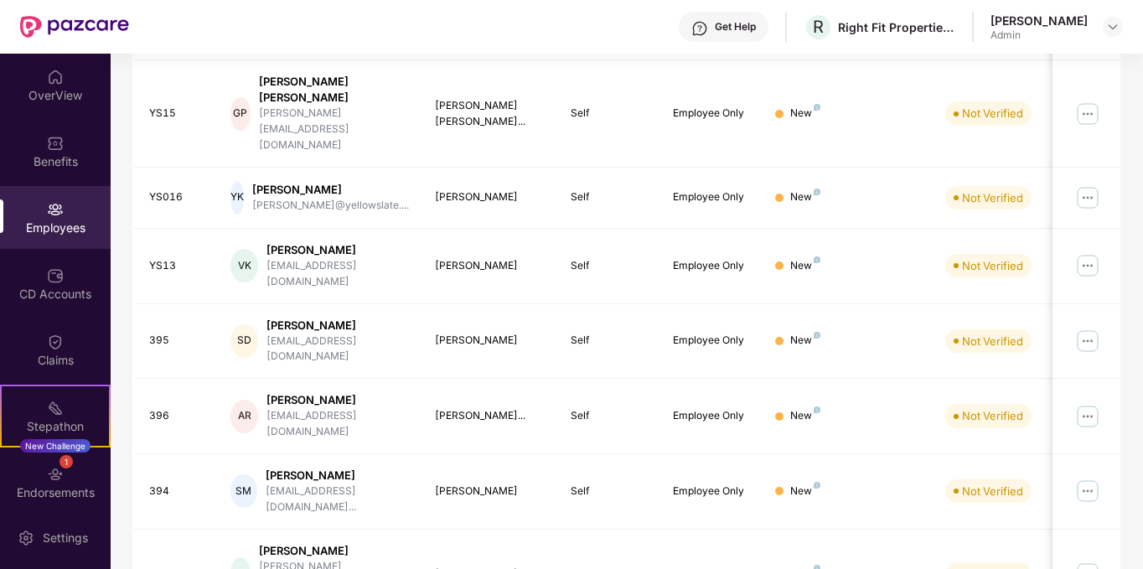
scroll to position [461, 0]
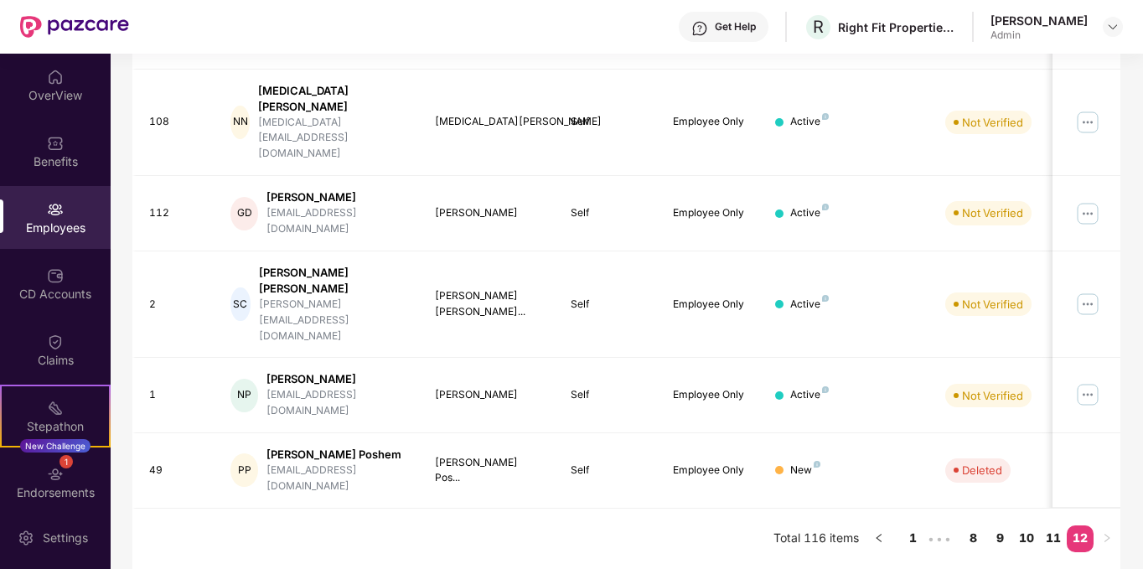
scroll to position [216, 0]
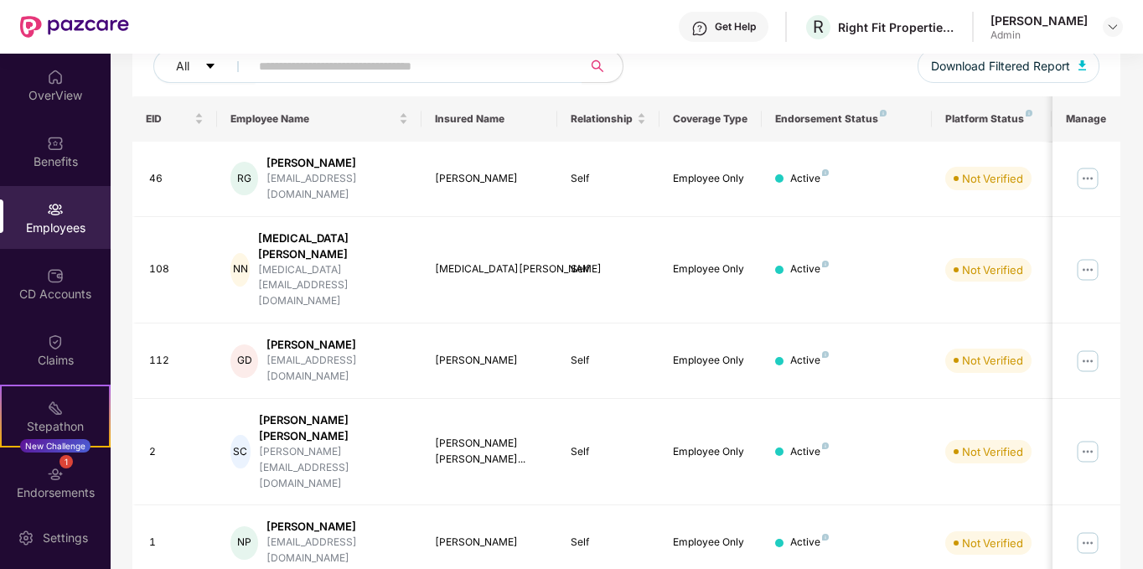
click at [1092, 529] on img at bounding box center [1087, 542] width 27 height 27
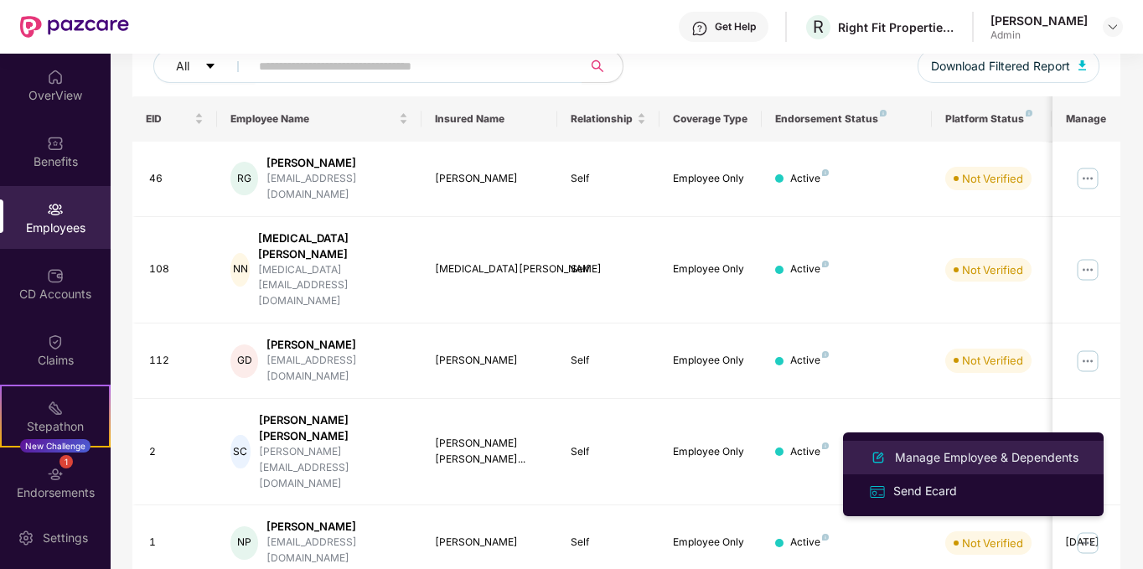
click at [1009, 450] on div "Manage Employee & Dependents" at bounding box center [986, 457] width 190 height 18
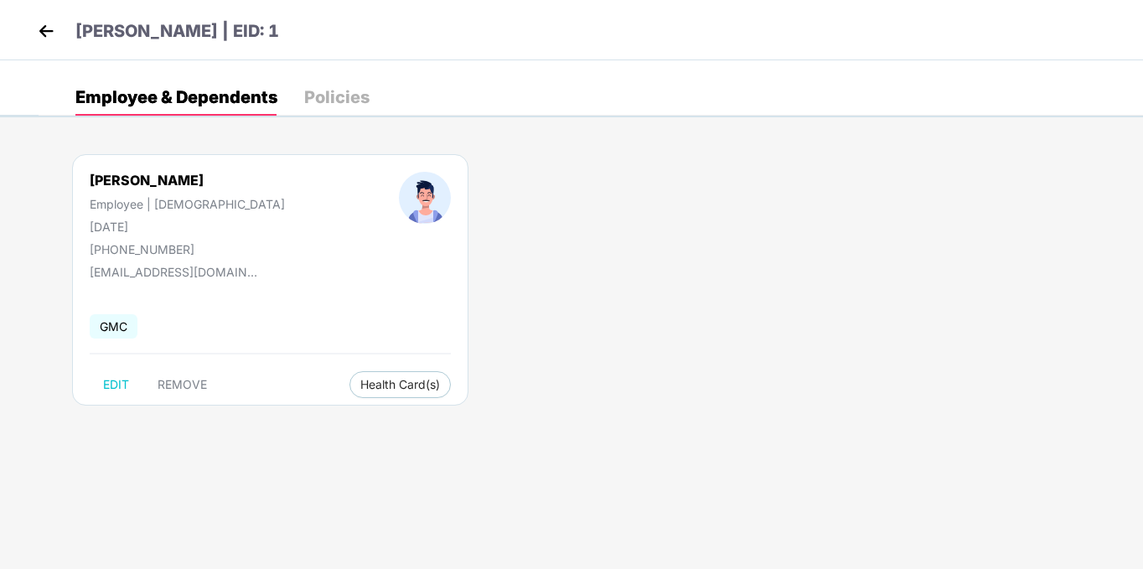
click at [34, 26] on img at bounding box center [46, 30] width 25 height 25
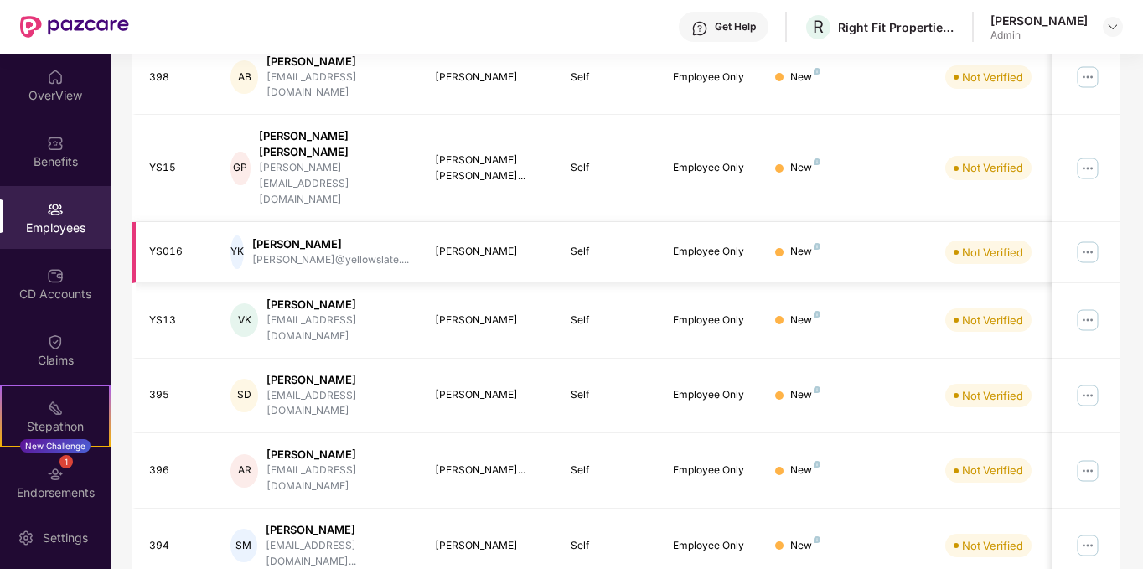
scroll to position [461, 0]
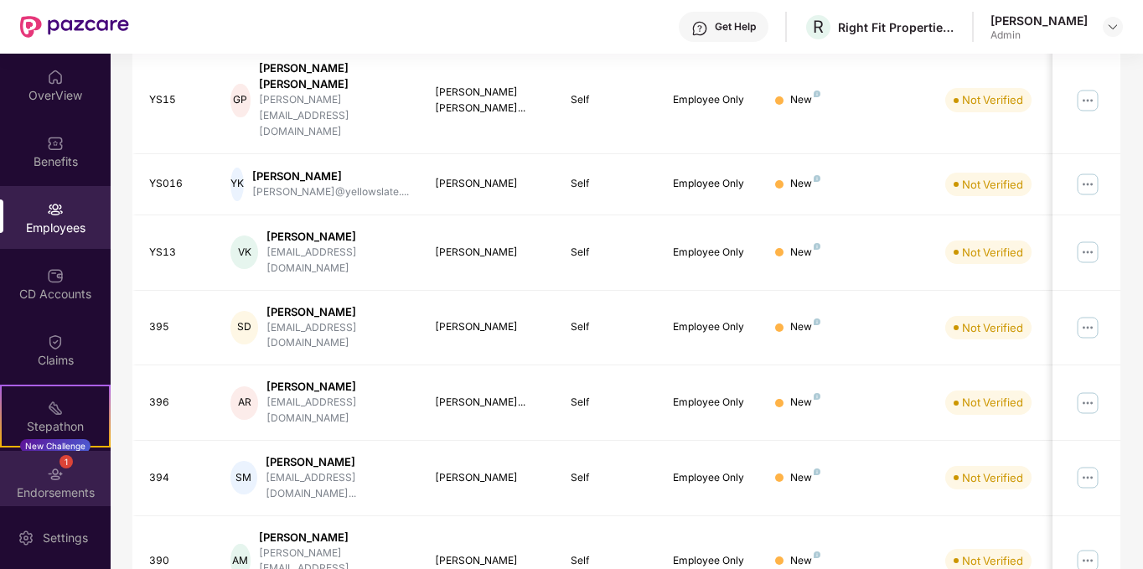
click at [58, 479] on img at bounding box center [55, 474] width 17 height 17
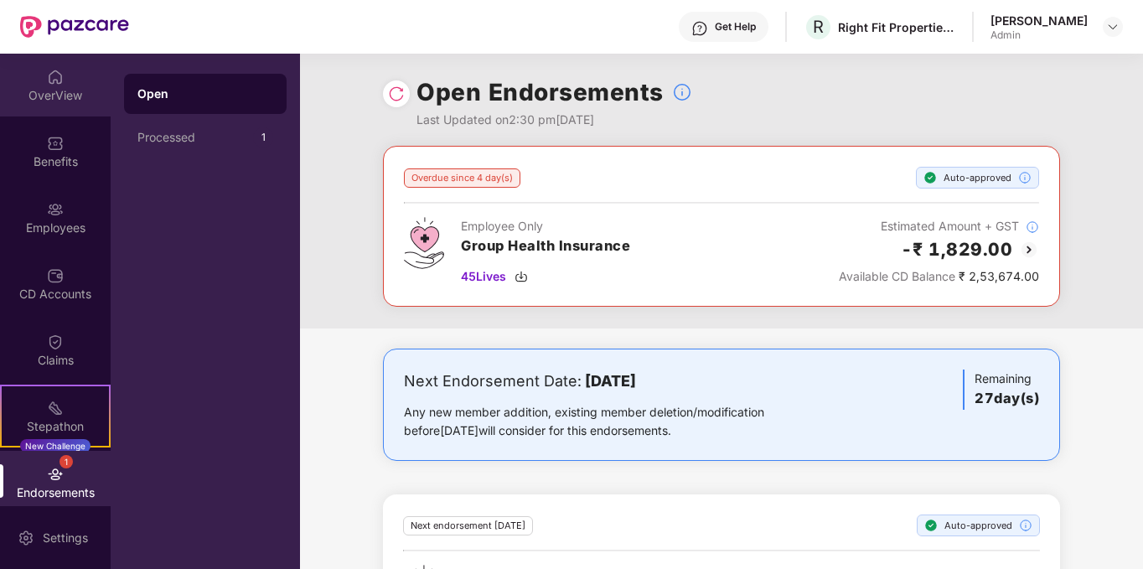
click at [47, 81] on img at bounding box center [55, 77] width 17 height 17
